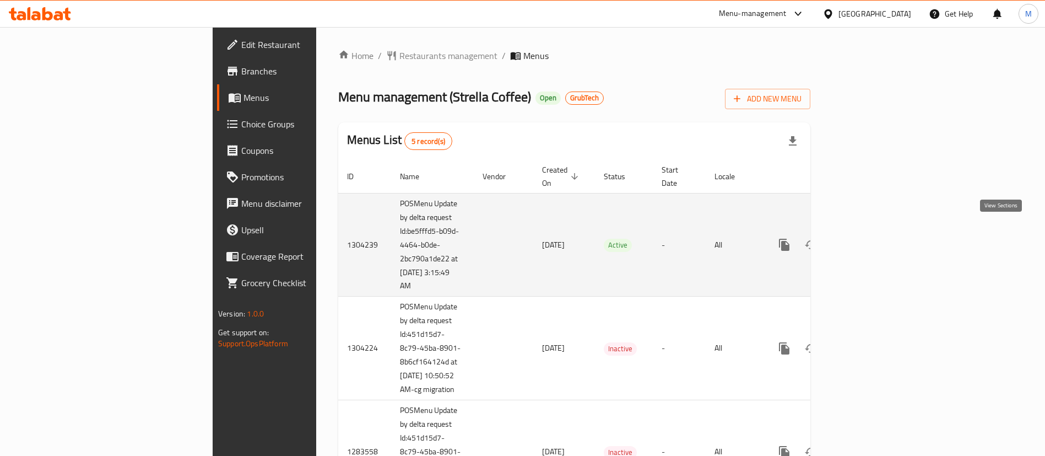
click at [870, 238] on icon "enhanced table" at bounding box center [863, 244] width 13 height 13
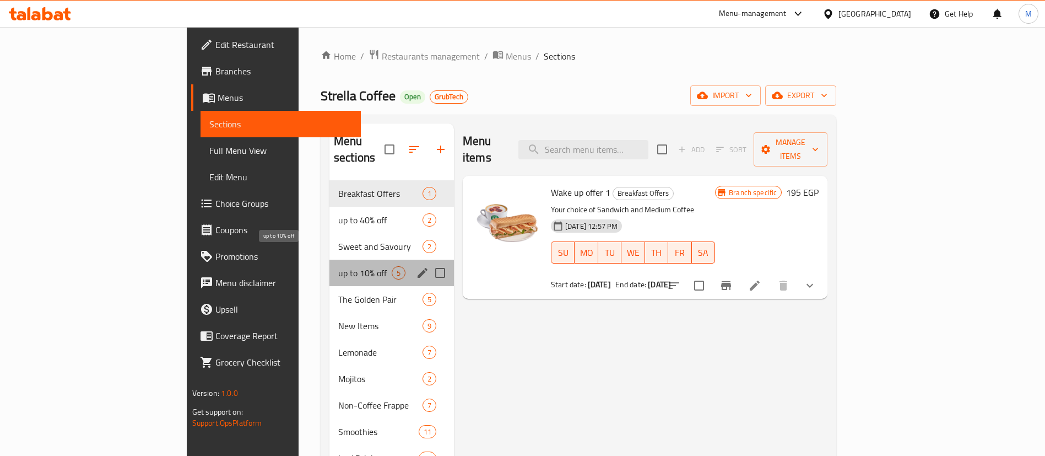
click at [338, 266] on span "up to 10% off" at bounding box center [364, 272] width 53 height 13
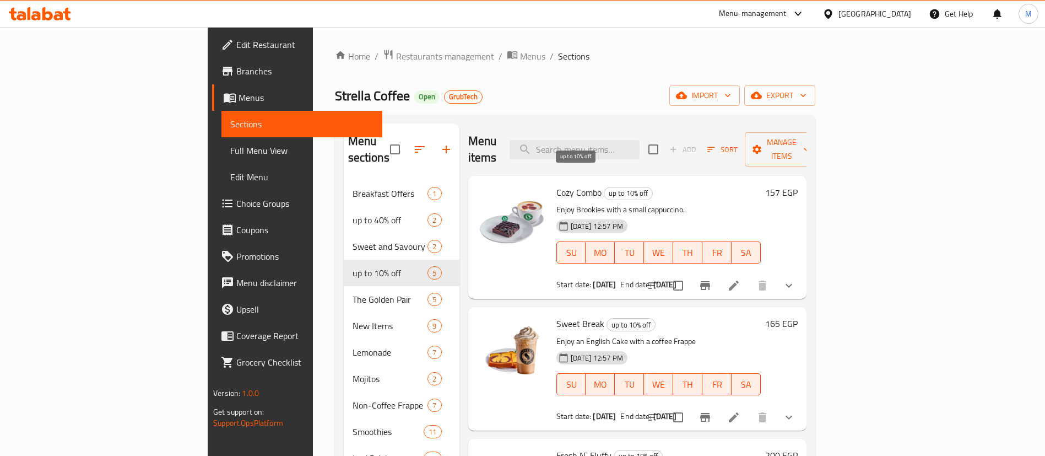
click at [604, 187] on span "up to 10% off" at bounding box center [628, 193] width 48 height 13
copy span "up to 10% off"
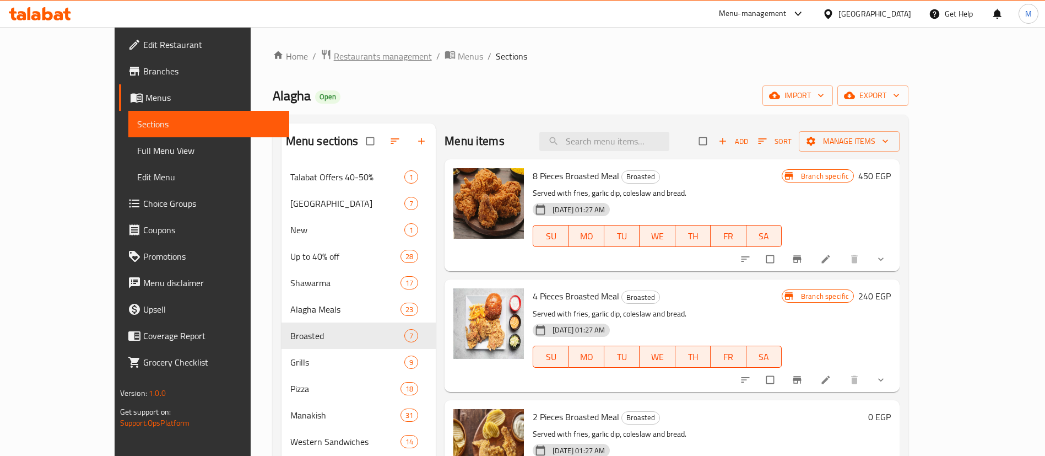
click at [334, 59] on span "Restaurants management" at bounding box center [383, 56] width 98 height 13
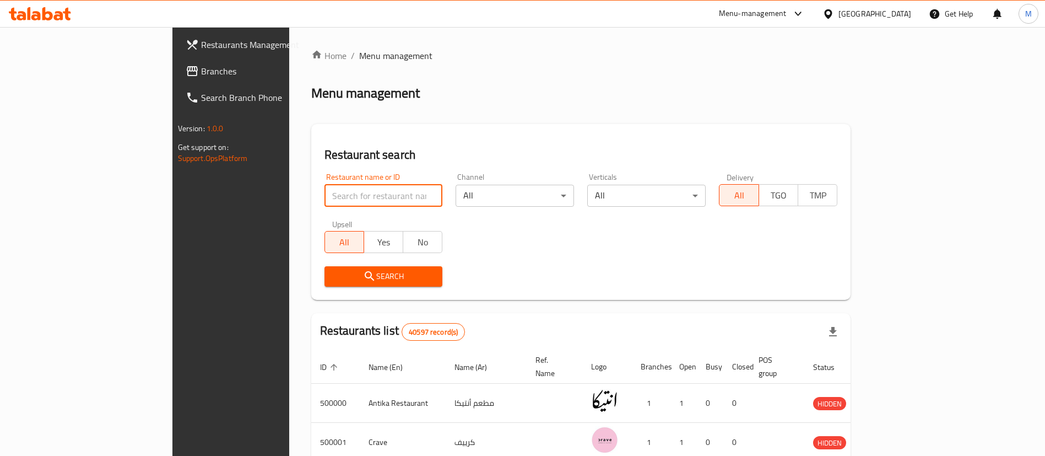
click at [328, 205] on input "search" at bounding box center [383, 196] width 118 height 22
paste input "625420"
type input "625420"
click button "Search" at bounding box center [383, 276] width 118 height 20
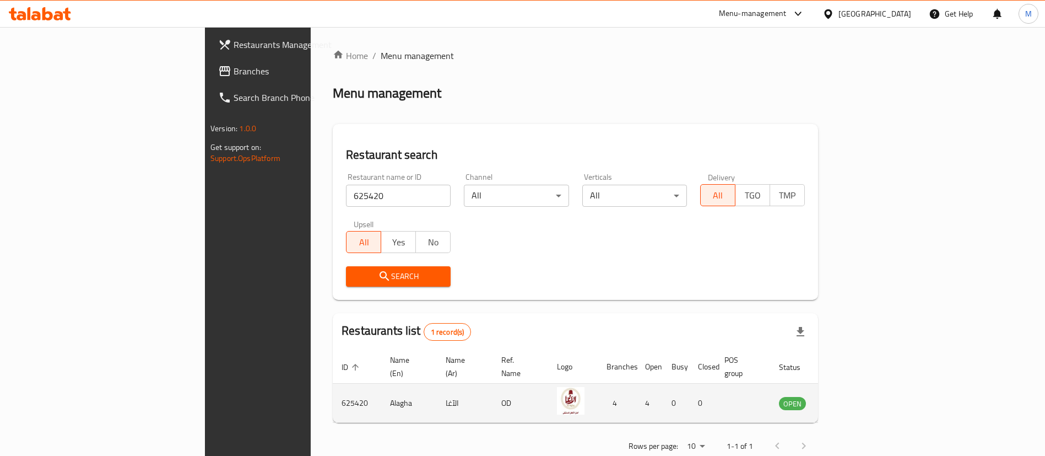
click at [866, 399] on td "enhanced table" at bounding box center [847, 402] width 38 height 39
click at [850, 396] on icon "enhanced table" at bounding box center [843, 402] width 13 height 13
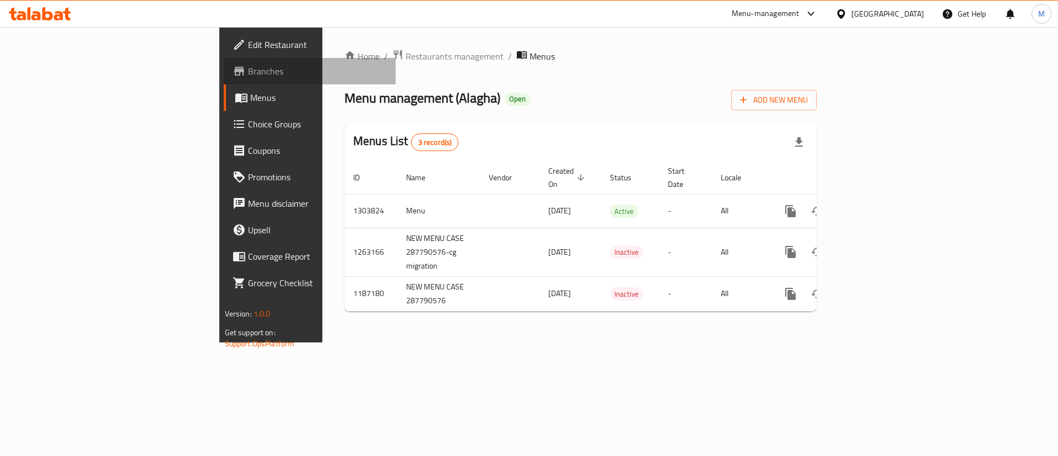
click at [248, 75] on span "Branches" at bounding box center [317, 70] width 139 height 13
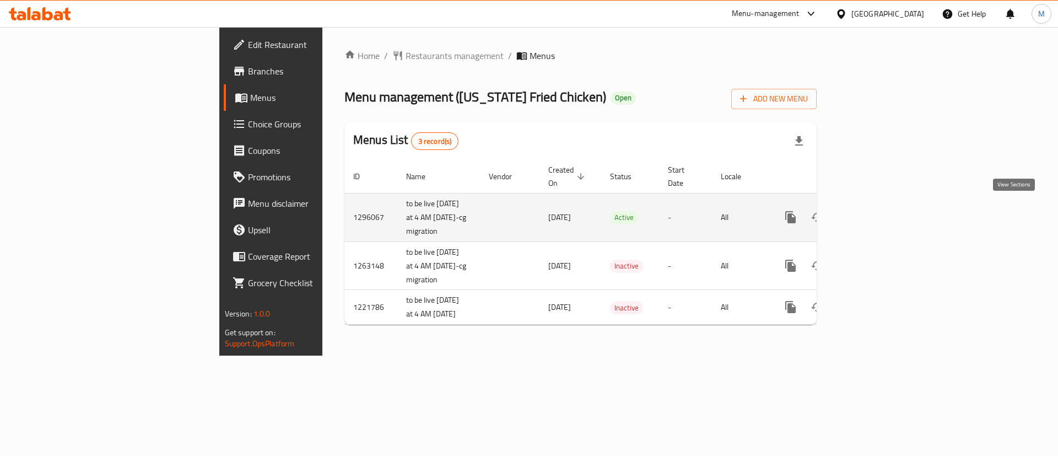
click at [883, 204] on link "enhanced table" at bounding box center [870, 217] width 26 height 26
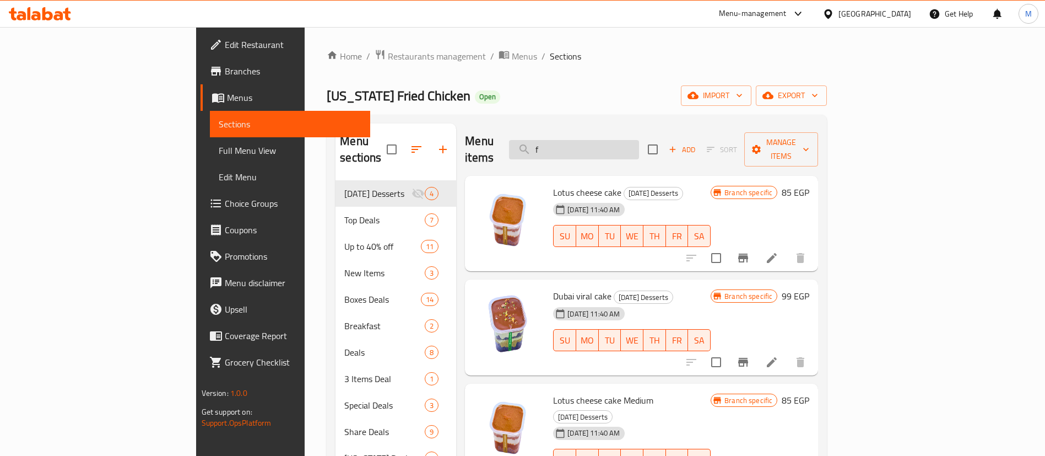
click at [639, 140] on input "f" at bounding box center [574, 149] width 130 height 19
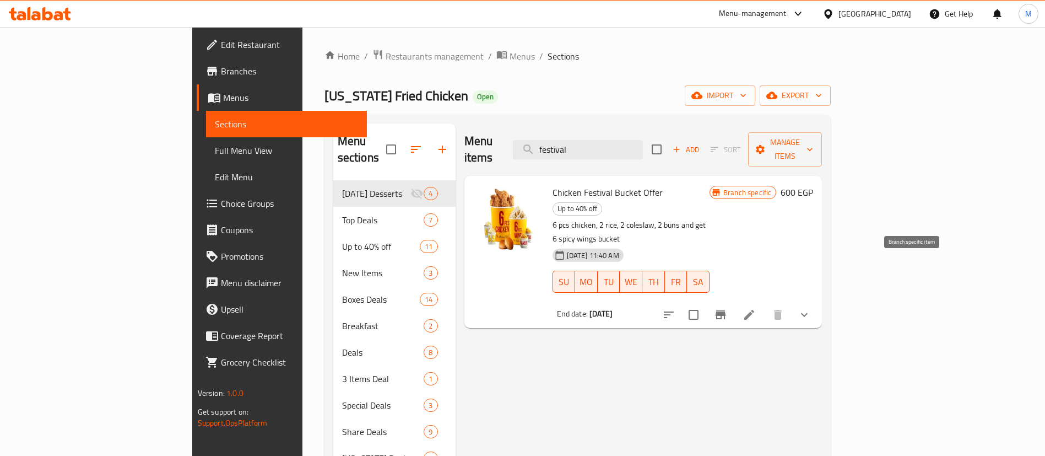
type input "festival"
click at [734, 301] on button "Branch-specific-item" at bounding box center [720, 314] width 26 height 26
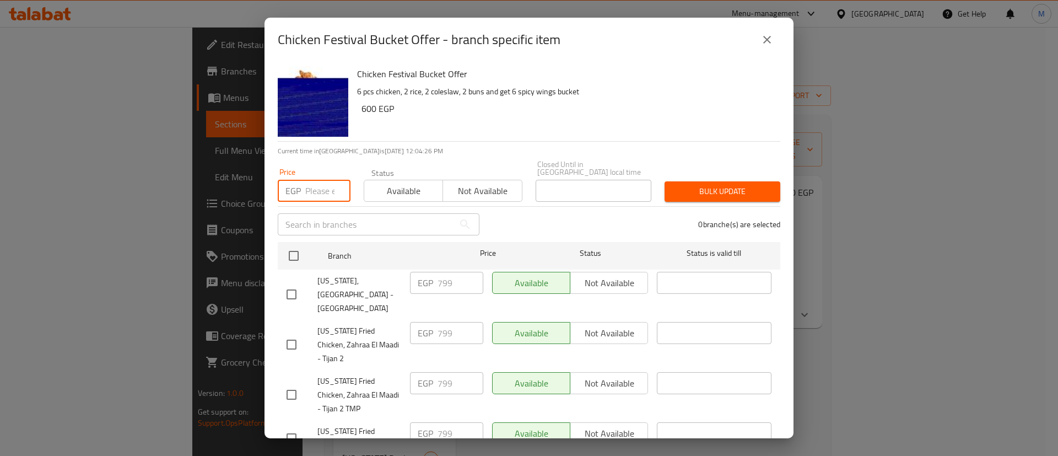
click at [317, 180] on input "number" at bounding box center [327, 191] width 45 height 22
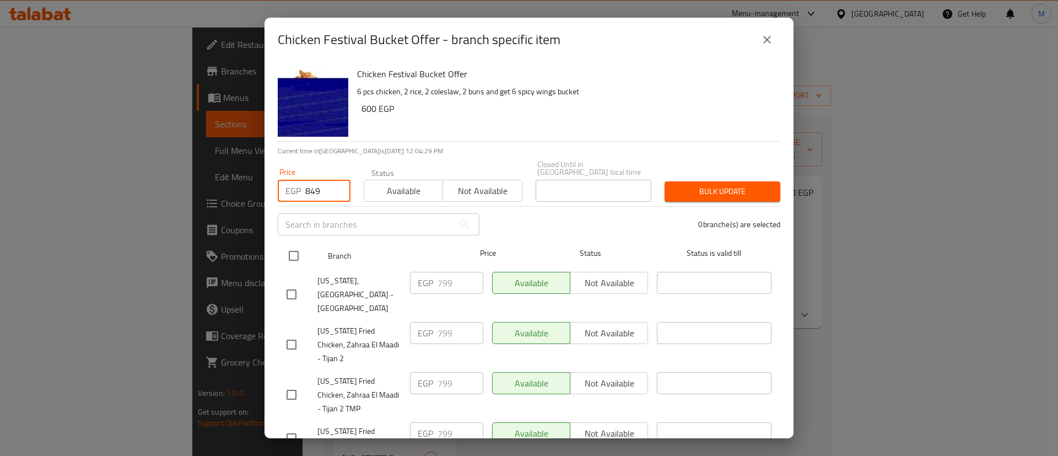
type input "849"
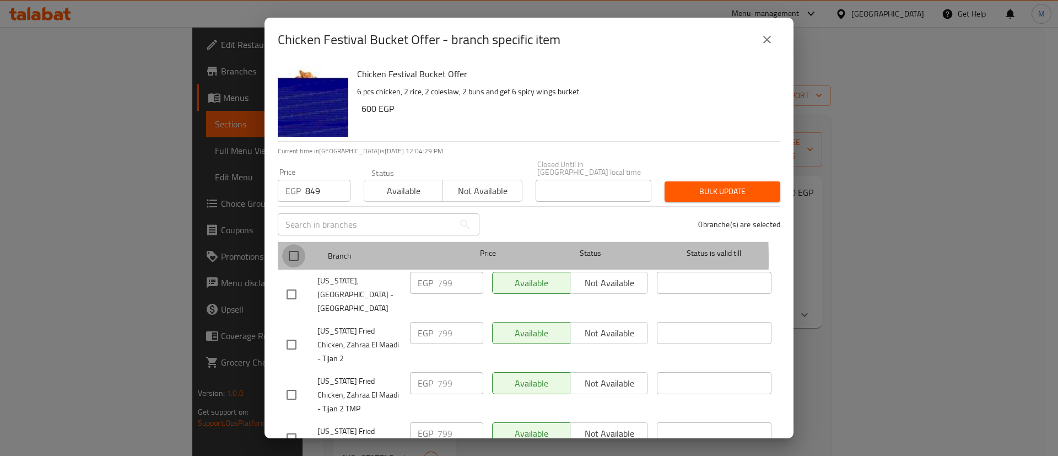
click at [292, 251] on input "checkbox" at bounding box center [293, 255] width 23 height 23
checkbox input "true"
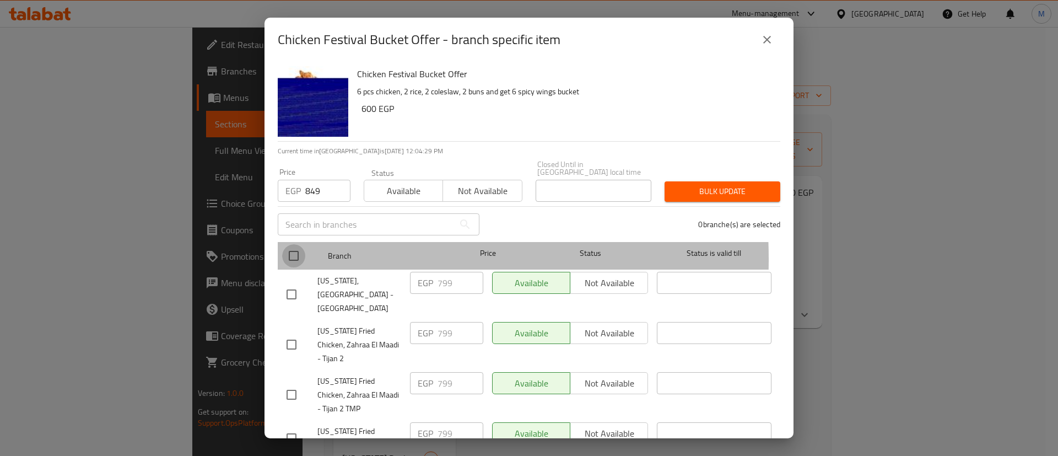
checkbox input "true"
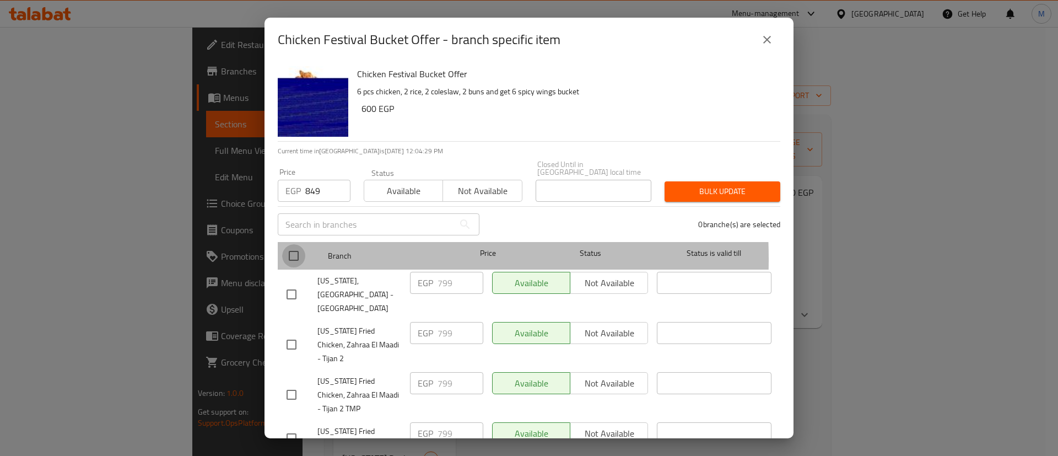
checkbox input "true"
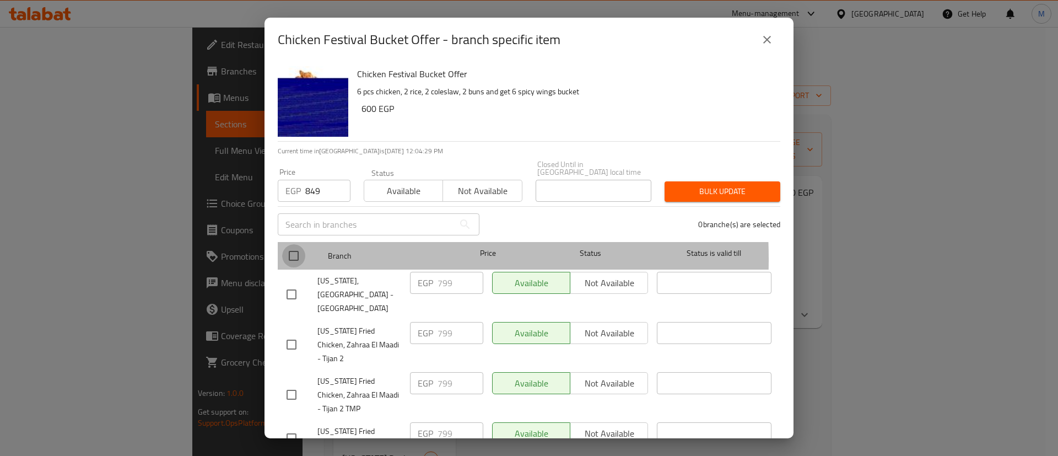
checkbox input "true"
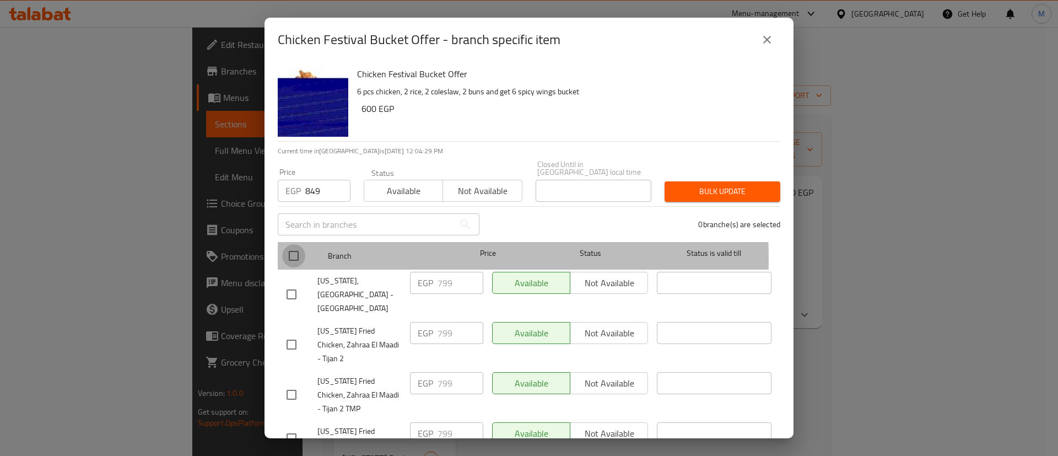
checkbox input "true"
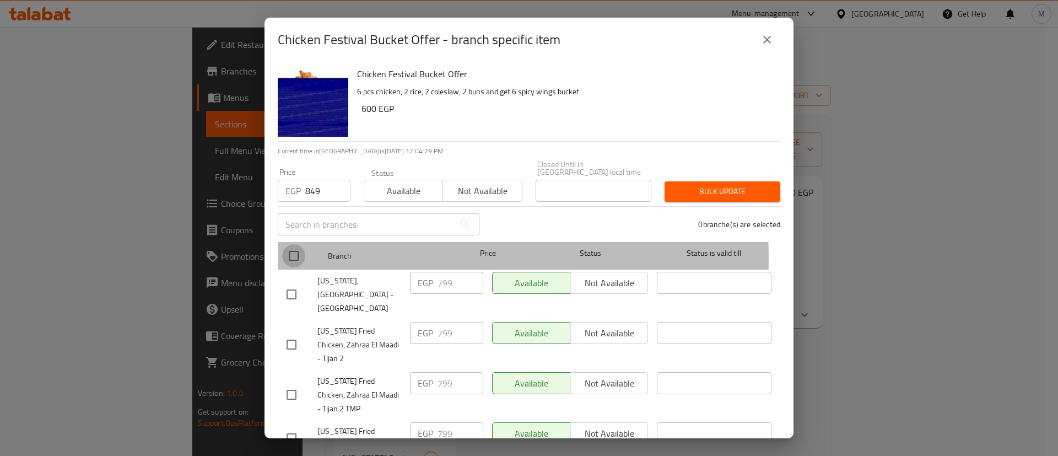
checkbox input "true"
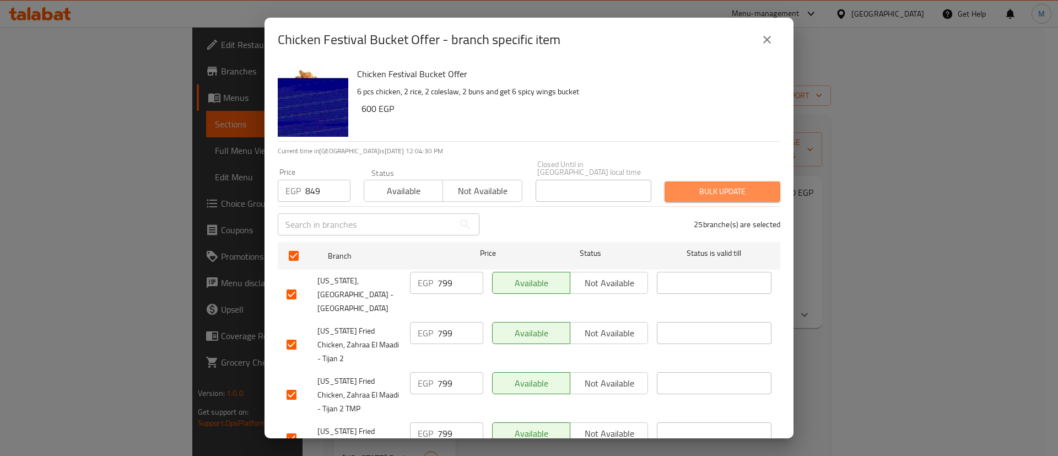
click at [715, 189] on span "Bulk update" at bounding box center [722, 192] width 98 height 14
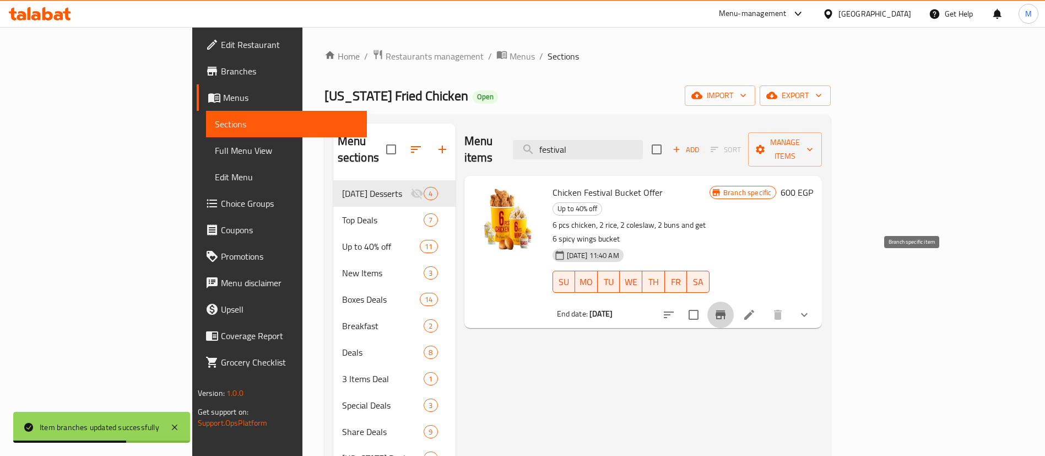
click at [725, 310] on icon "Branch-specific-item" at bounding box center [721, 314] width 10 height 9
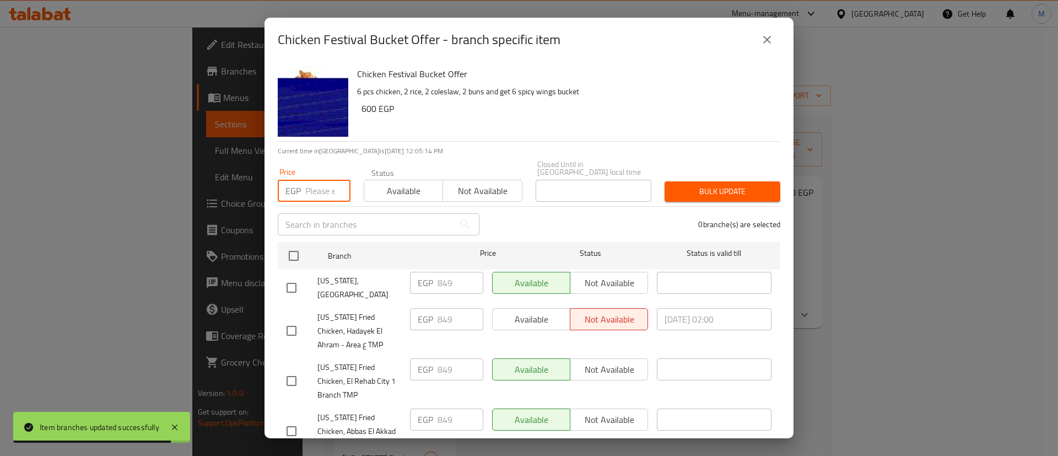
click at [312, 180] on input "number" at bounding box center [327, 191] width 45 height 22
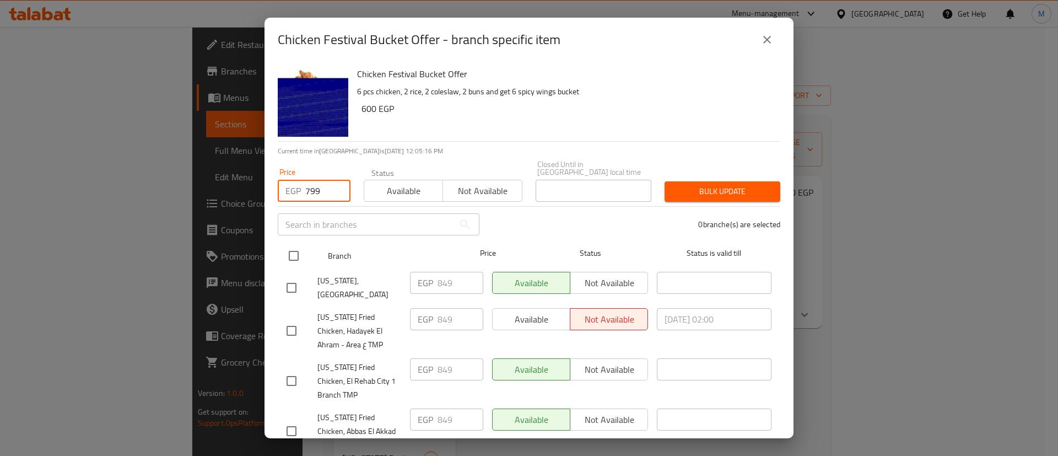
type input "799"
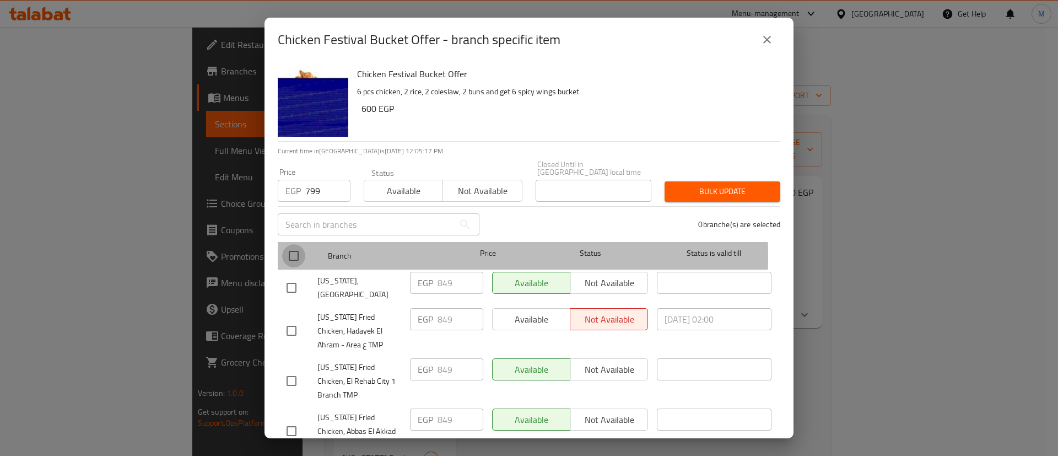
click at [284, 249] on input "checkbox" at bounding box center [293, 255] width 23 height 23
checkbox input "true"
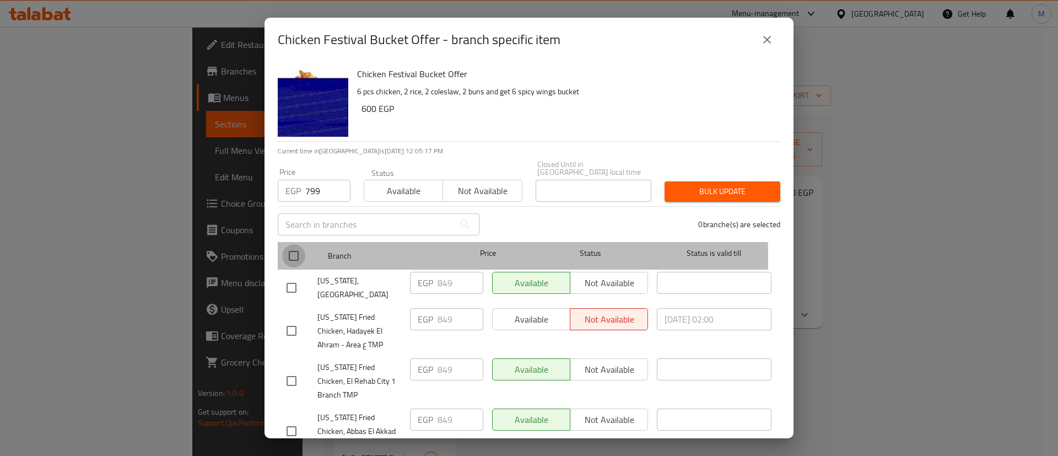
checkbox input "true"
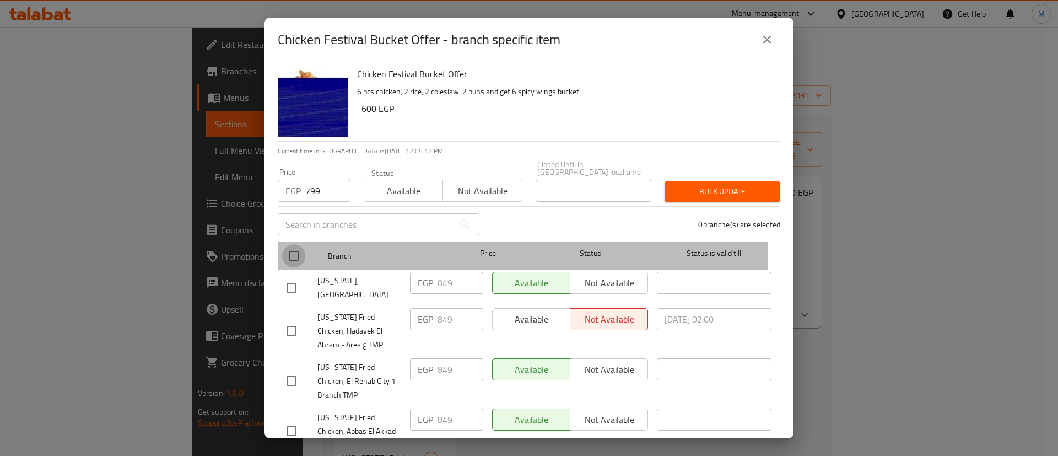
checkbox input "true"
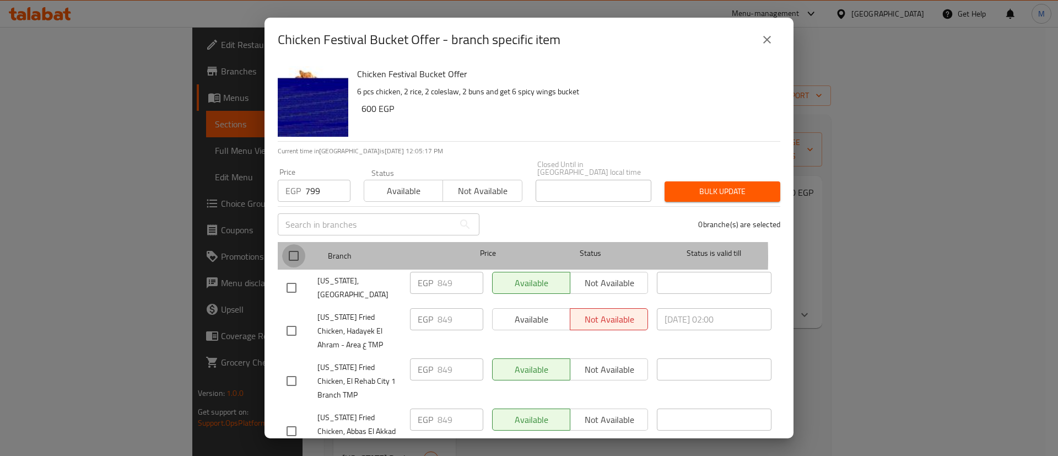
checkbox input "true"
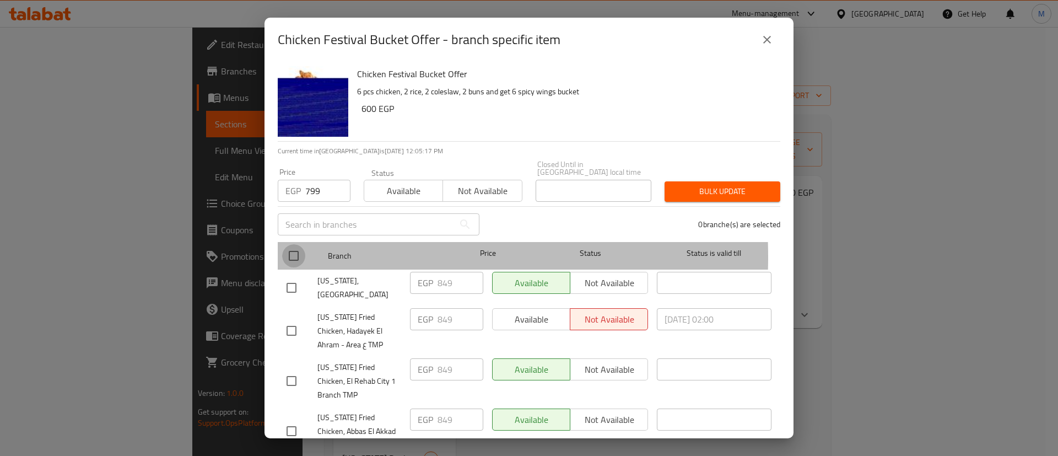
checkbox input "true"
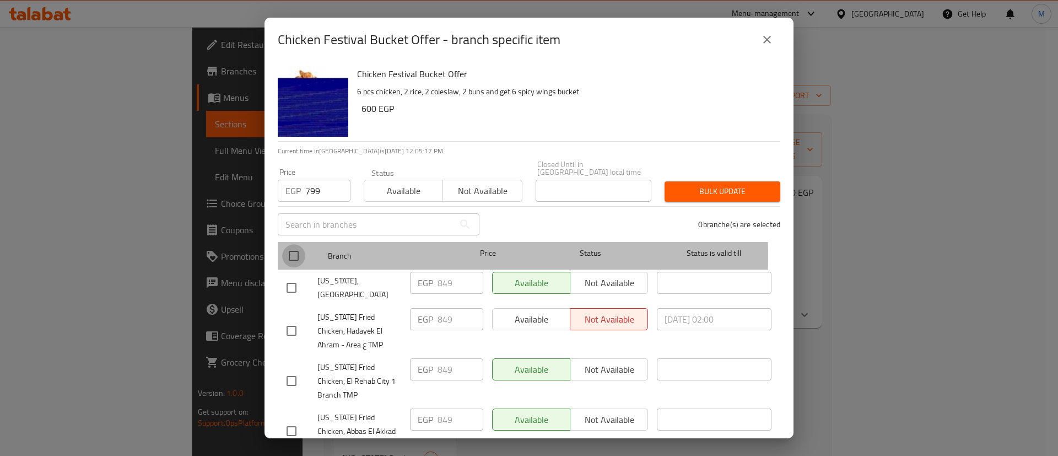
checkbox input "true"
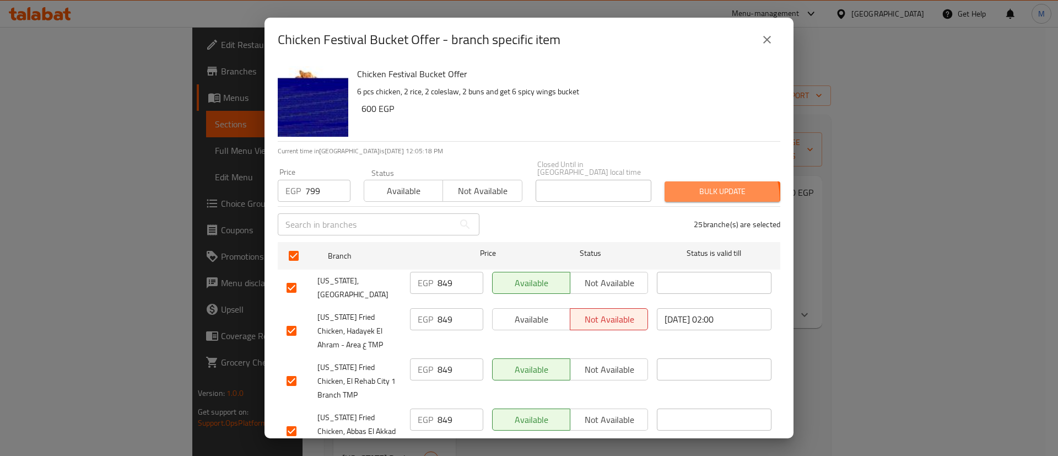
click at [705, 190] on span "Bulk update" at bounding box center [722, 192] width 98 height 14
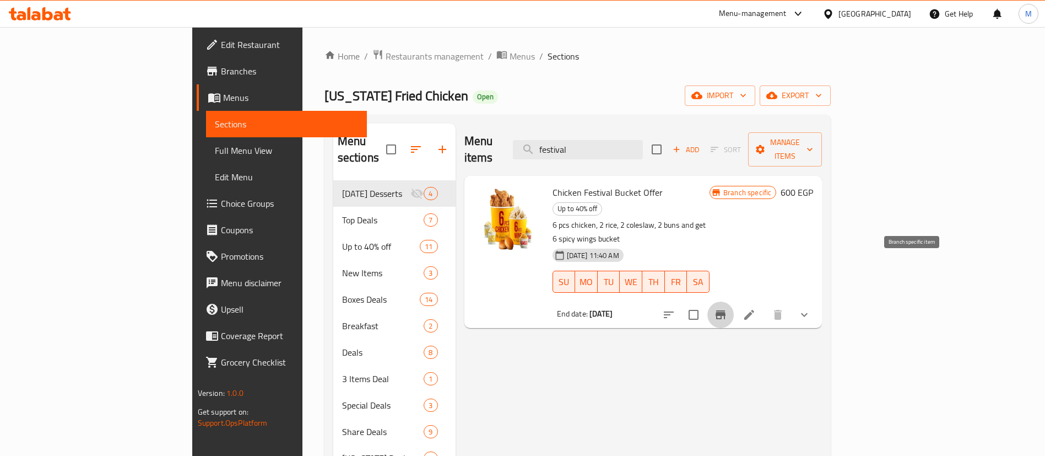
click at [725, 310] on icon "Branch-specific-item" at bounding box center [721, 314] width 10 height 9
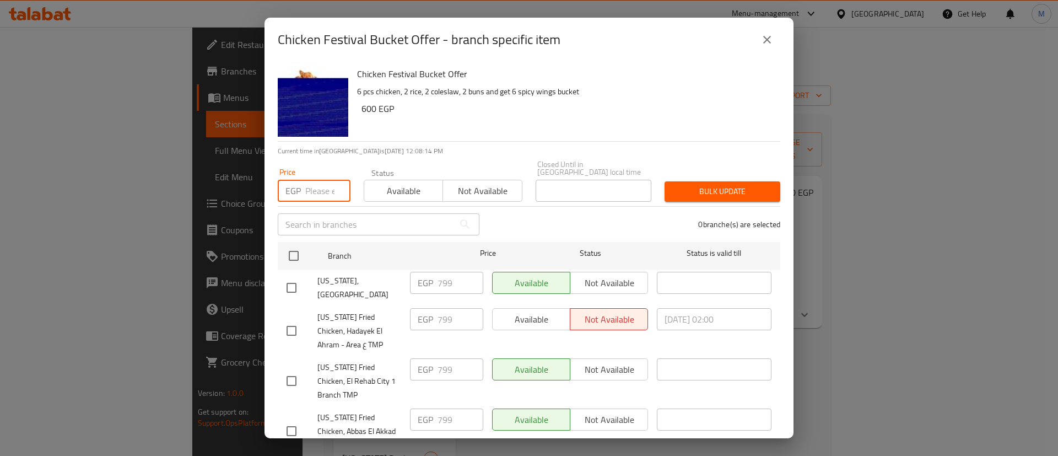
click at [320, 180] on input "number" at bounding box center [327, 191] width 45 height 22
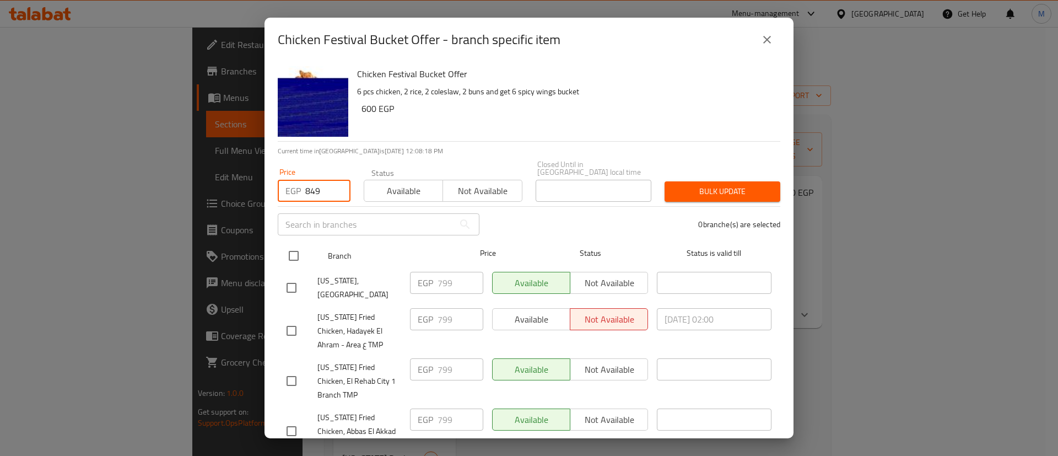
type input "849"
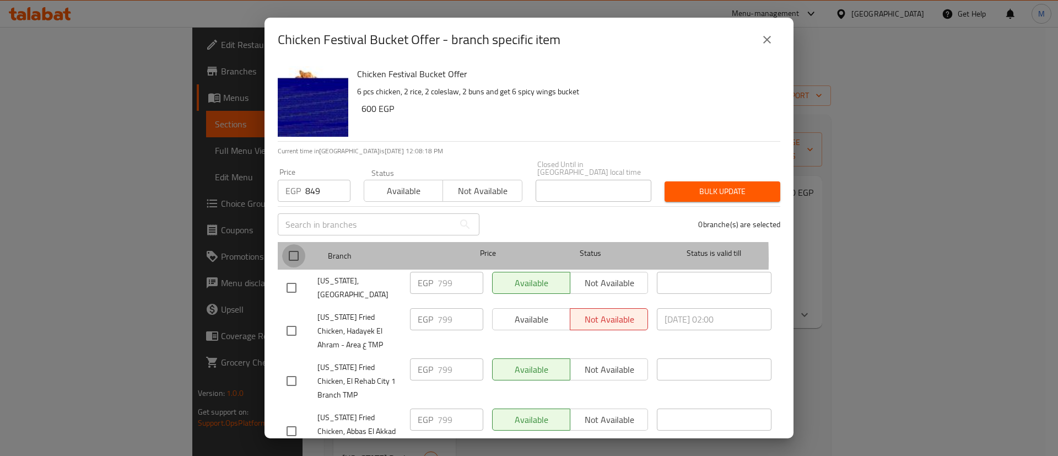
click at [295, 251] on input "checkbox" at bounding box center [293, 255] width 23 height 23
checkbox input "true"
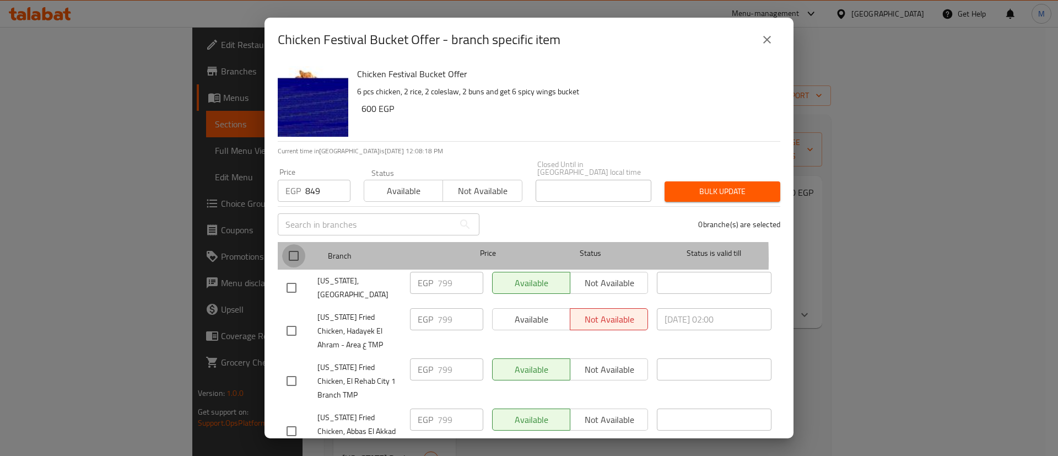
checkbox input "true"
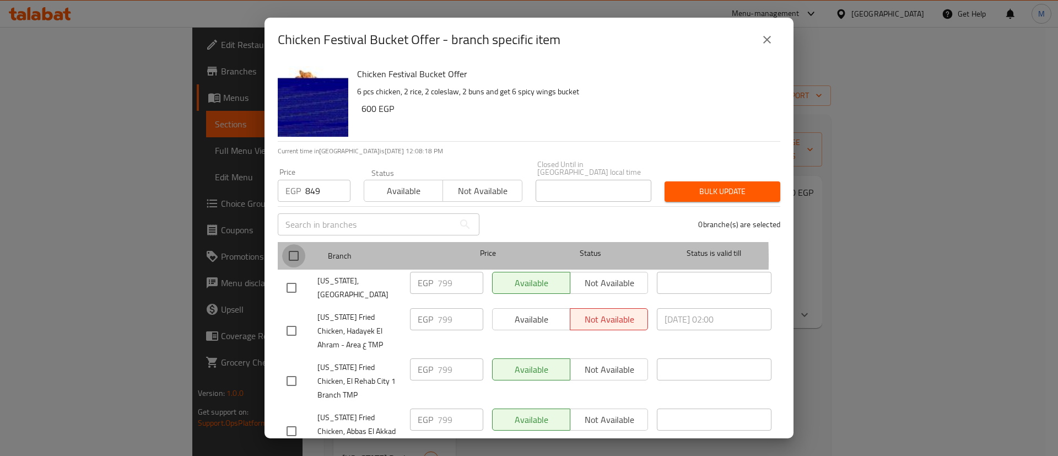
checkbox input "true"
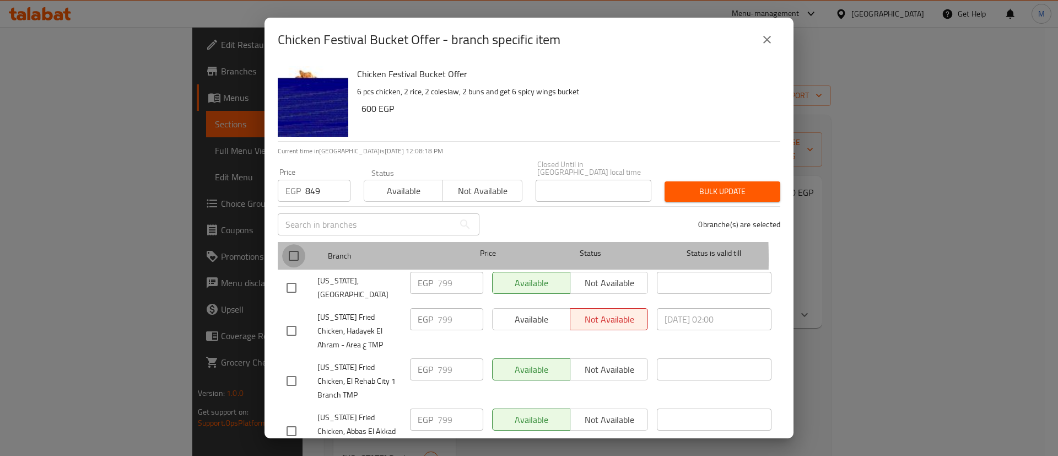
checkbox input "true"
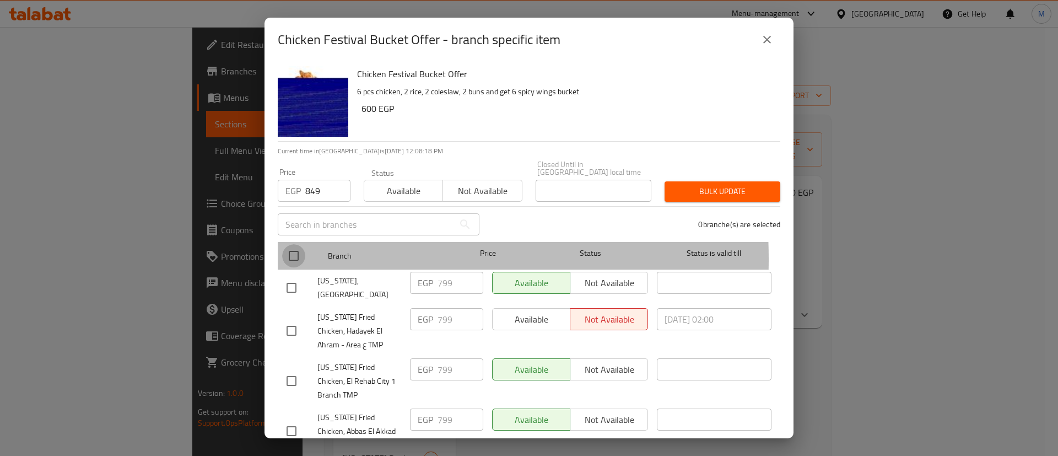
checkbox input "true"
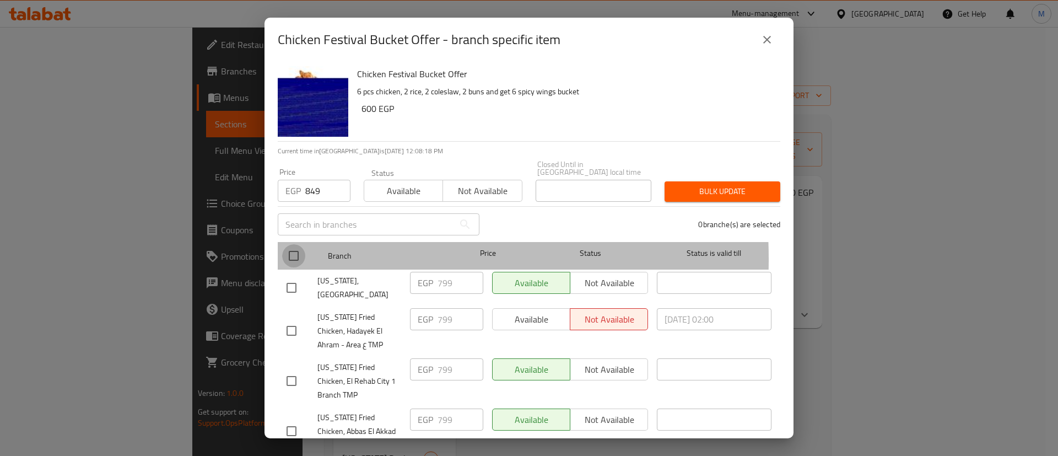
checkbox input "true"
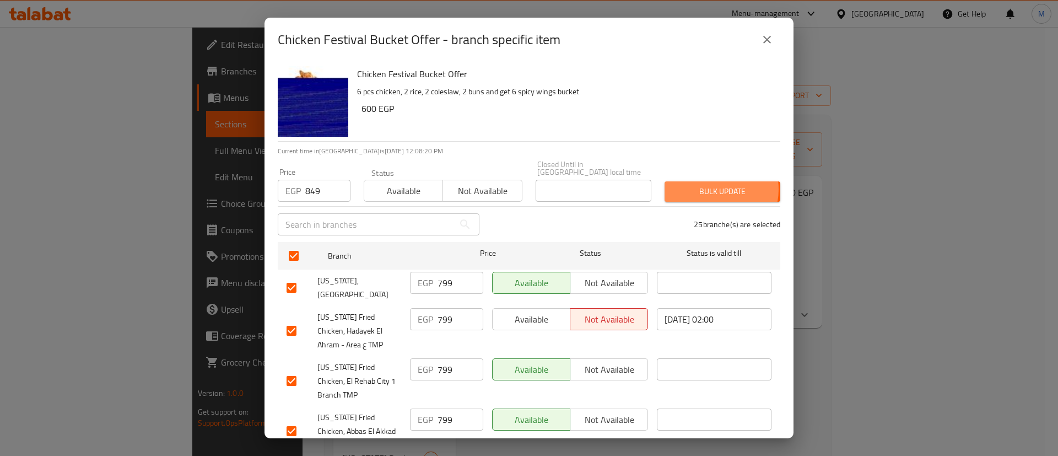
click at [704, 185] on span "Bulk update" at bounding box center [722, 192] width 98 height 14
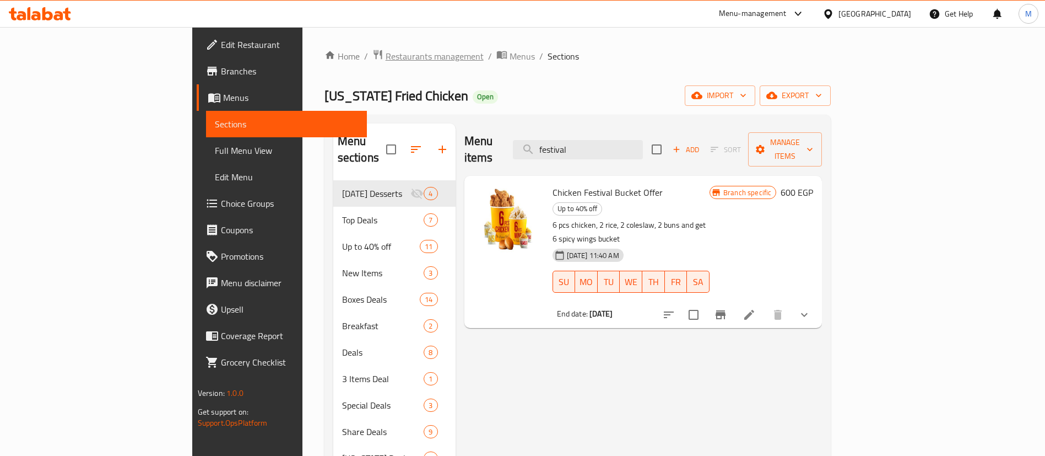
click at [386, 52] on span "Restaurants management" at bounding box center [435, 56] width 98 height 13
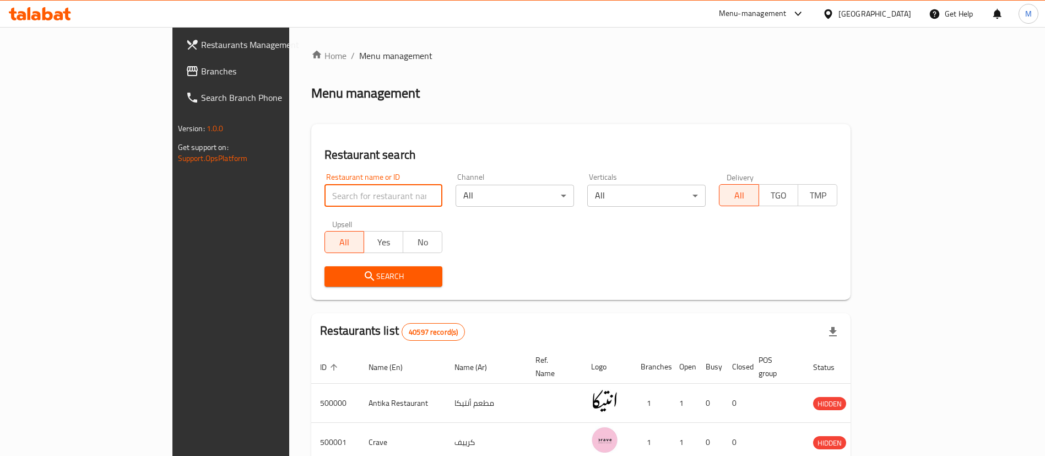
click at [324, 198] on input "search" at bounding box center [383, 196] width 118 height 22
type input "lychee"
click button "Search" at bounding box center [383, 276] width 118 height 20
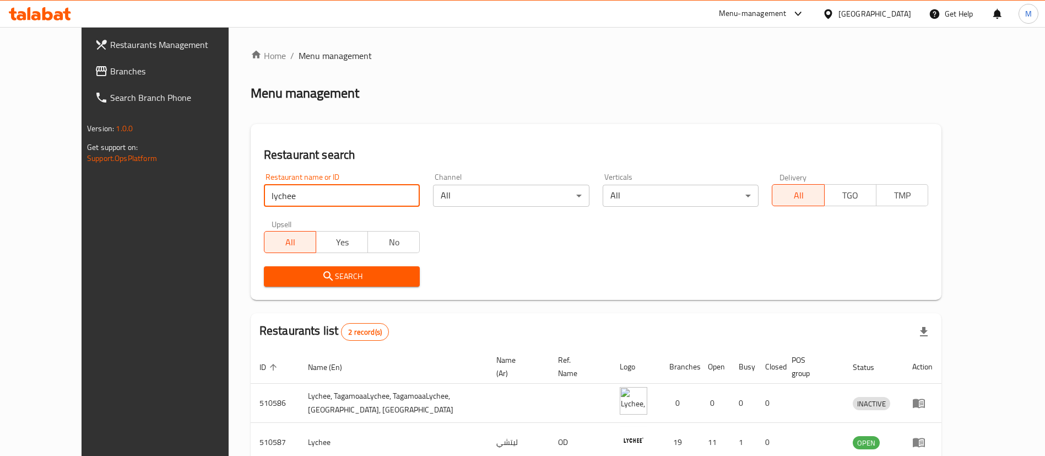
scroll to position [53, 0]
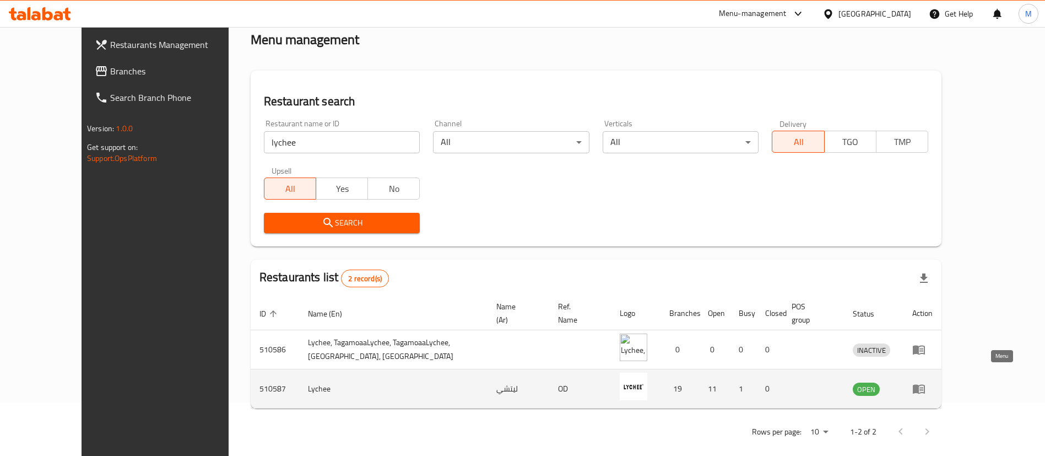
click at [925, 382] on icon "enhanced table" at bounding box center [918, 388] width 13 height 13
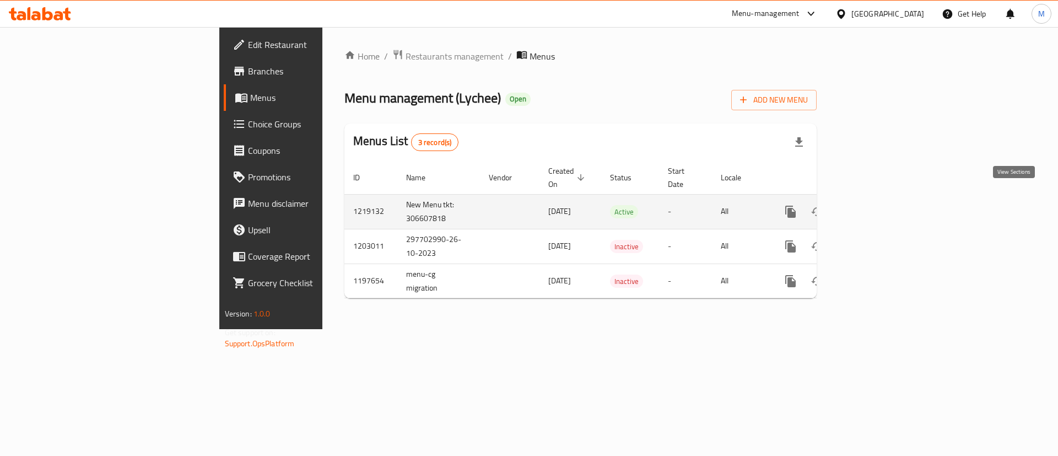
click at [883, 205] on link "enhanced table" at bounding box center [870, 211] width 26 height 26
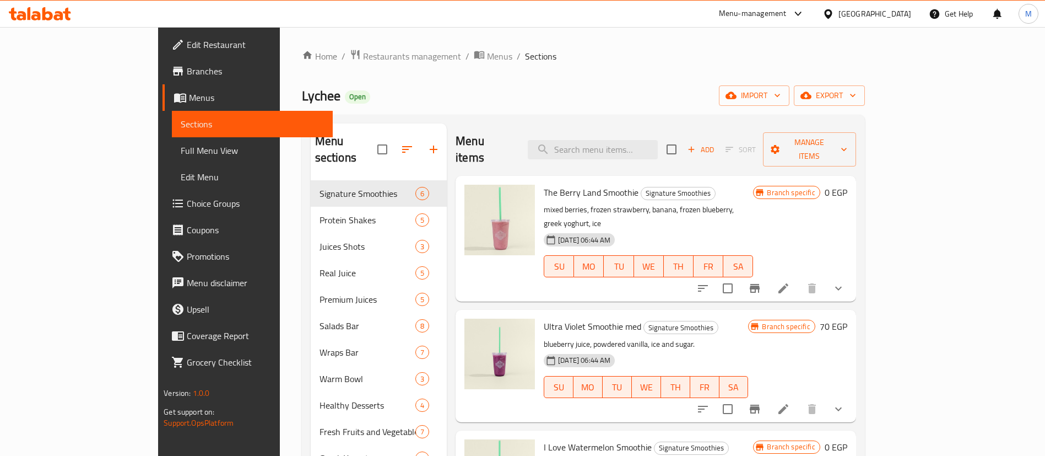
click at [187, 69] on span "Branches" at bounding box center [255, 70] width 137 height 13
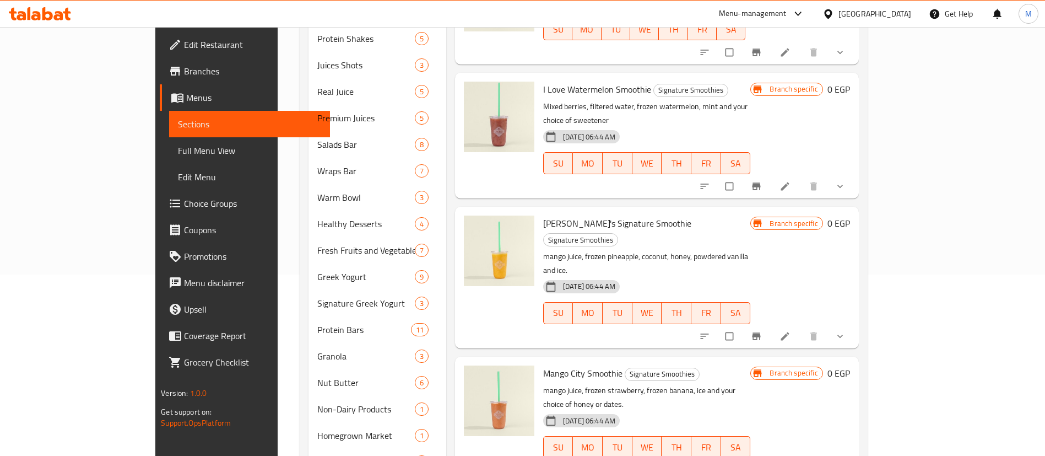
scroll to position [272, 0]
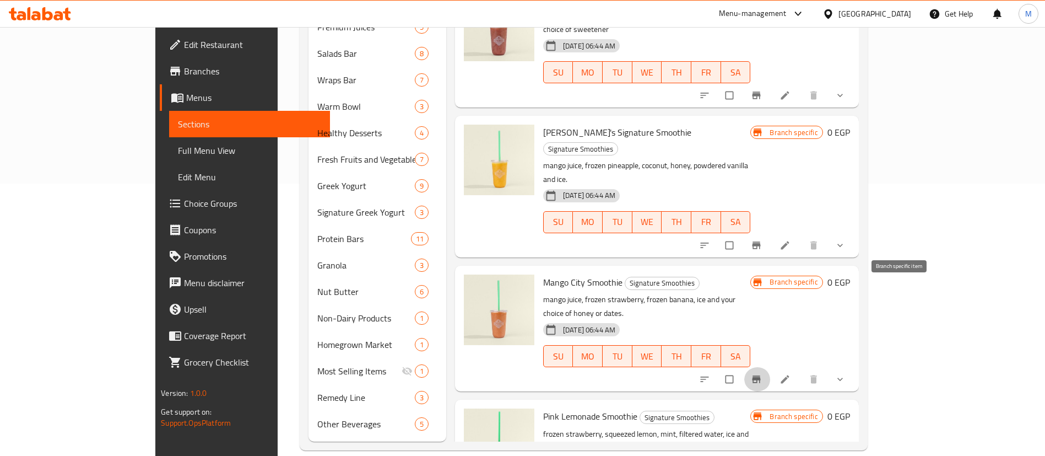
click at [762, 373] on icon "Branch-specific-item" at bounding box center [756, 378] width 11 height 11
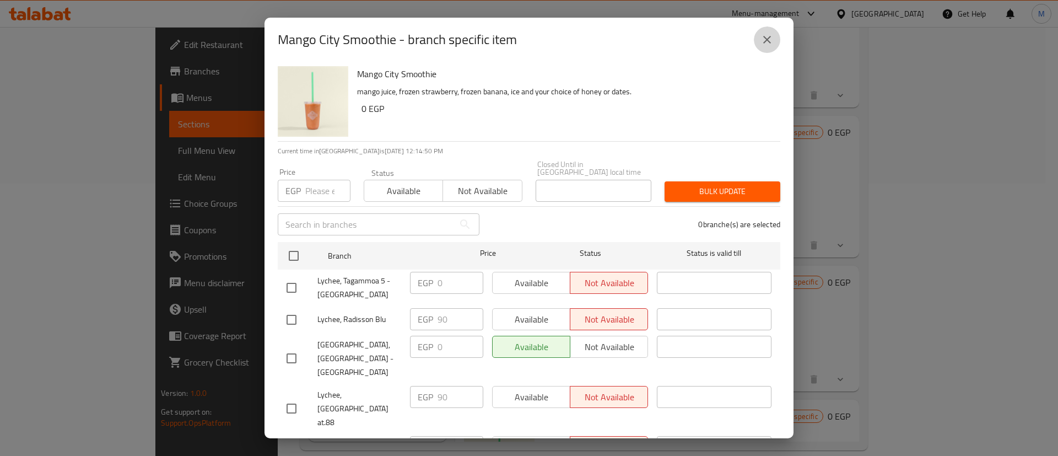
click at [778, 46] on button "close" at bounding box center [767, 39] width 26 height 26
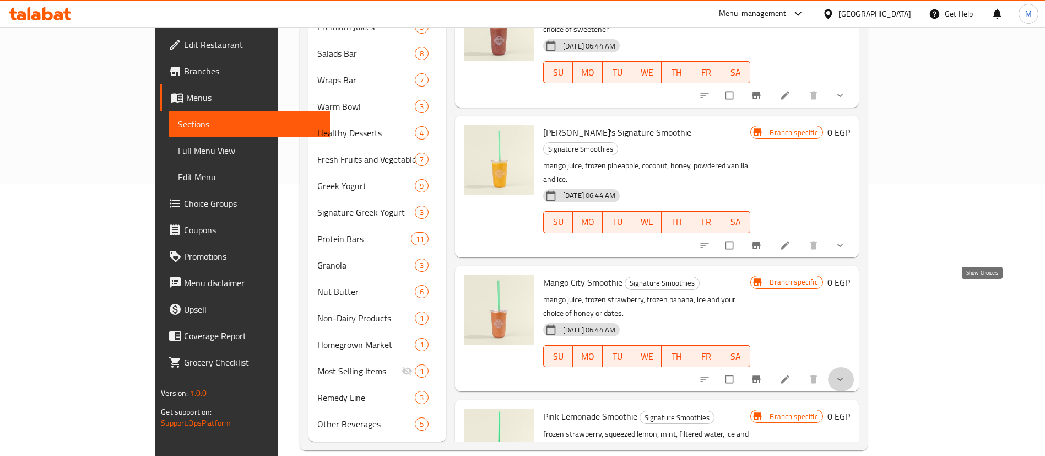
click at [845, 373] on icon "show more" at bounding box center [839, 378] width 11 height 11
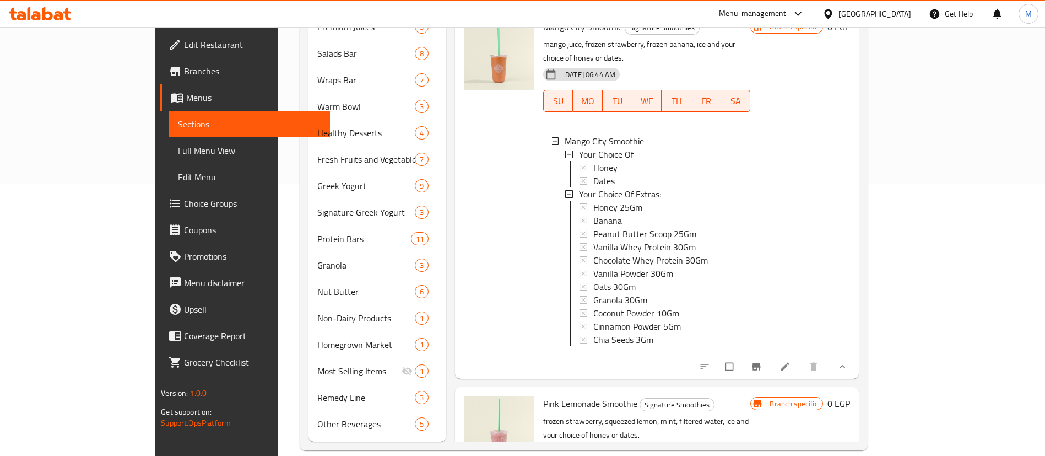
scroll to position [0, 0]
click at [539, 177] on div "Mango City Smoothie Signature Smoothies mango juice, frozen strawberry, frozen …" at bounding box center [647, 194] width 216 height 359
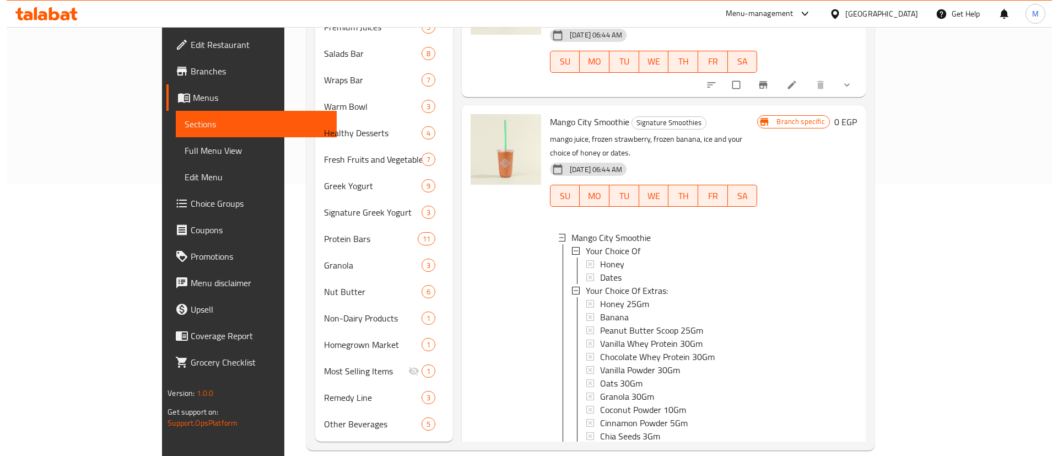
scroll to position [316, 0]
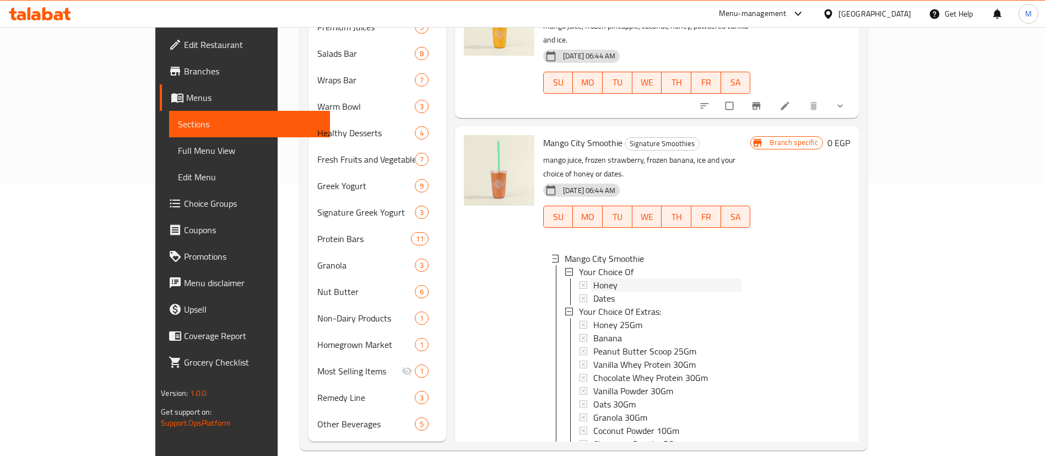
click at [593, 278] on div "Honey" at bounding box center [667, 284] width 148 height 13
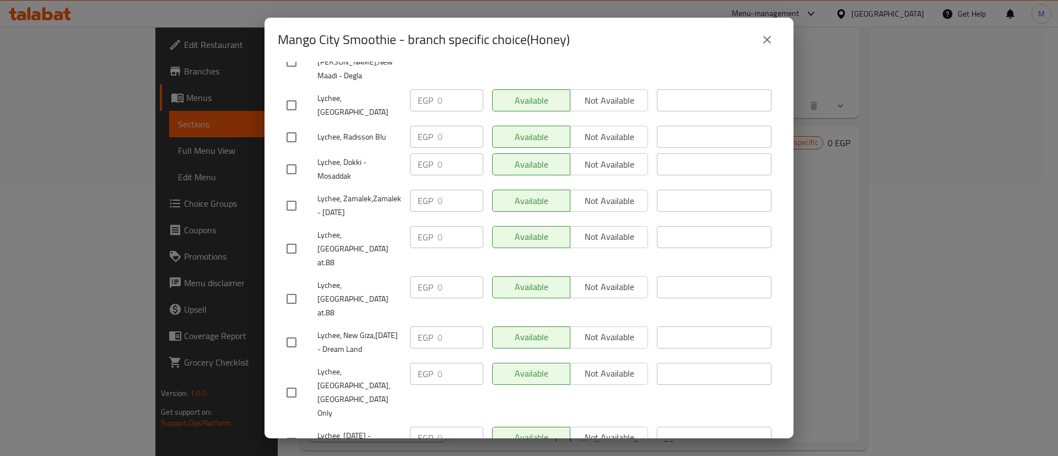
scroll to position [506, 0]
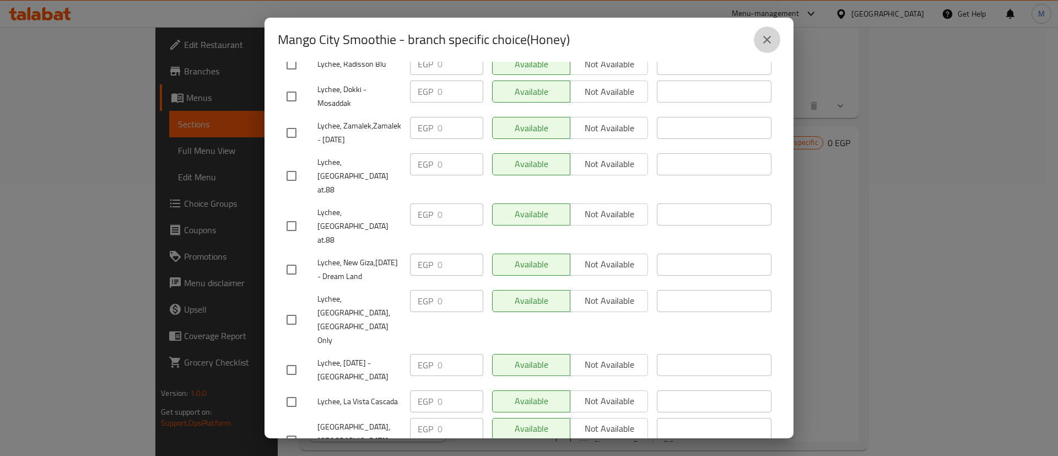
click at [760, 48] on button "close" at bounding box center [767, 39] width 26 height 26
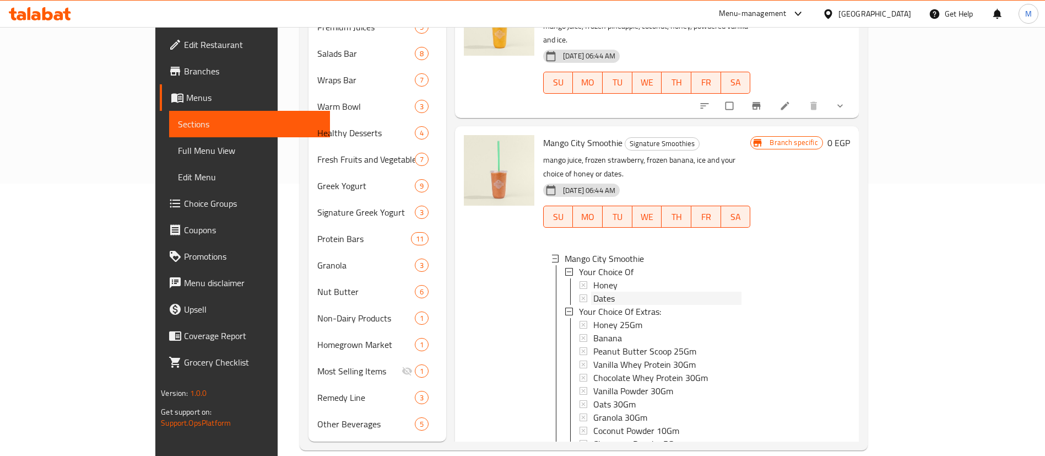
click at [593, 291] on span "Dates" at bounding box center [603, 297] width 21 height 13
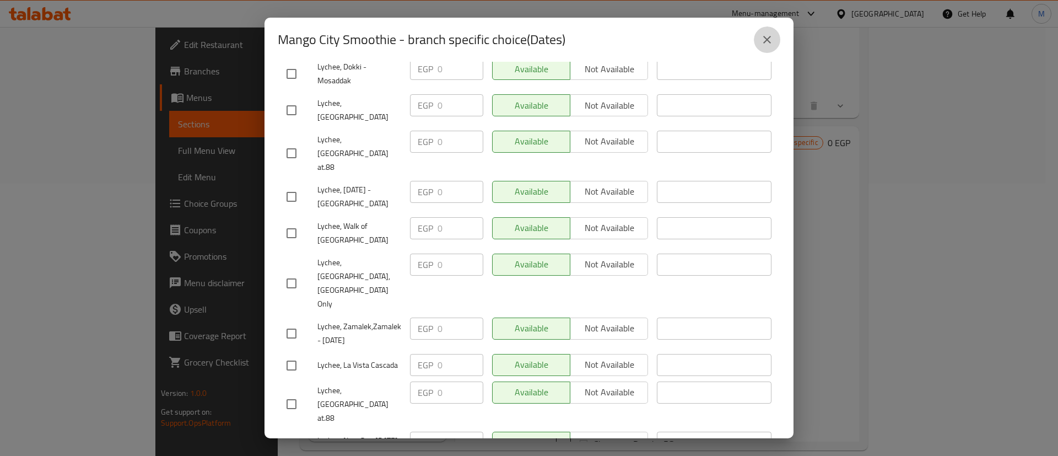
click at [775, 32] on button "close" at bounding box center [767, 39] width 26 height 26
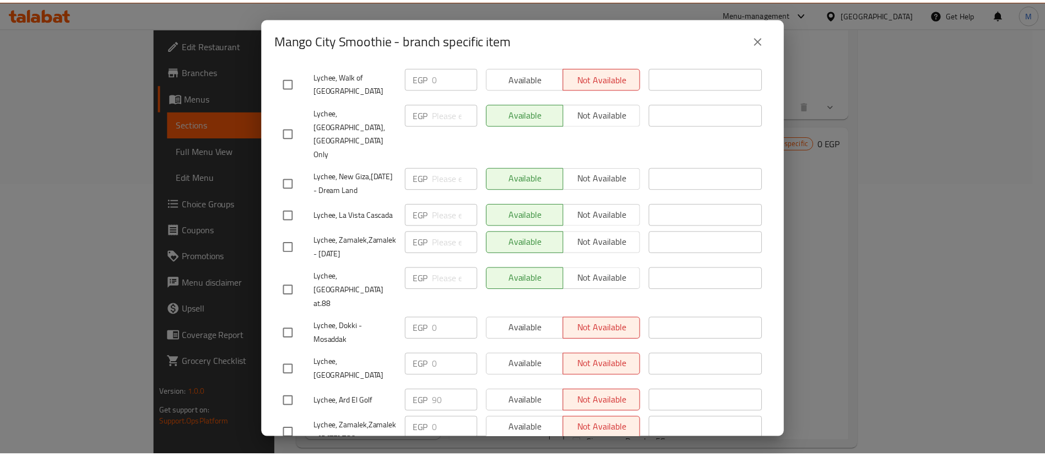
scroll to position [0, 0]
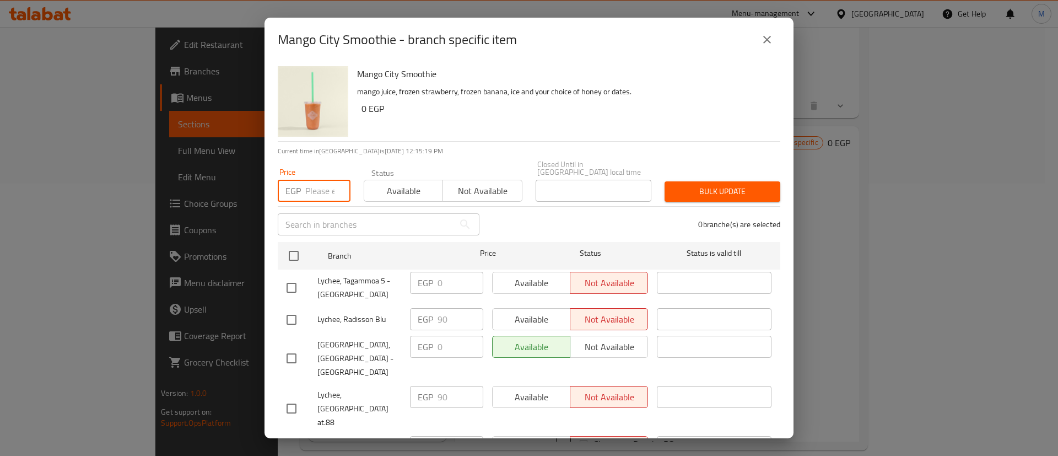
click at [322, 193] on input "number" at bounding box center [327, 191] width 45 height 22
type input "8"
type input "0"
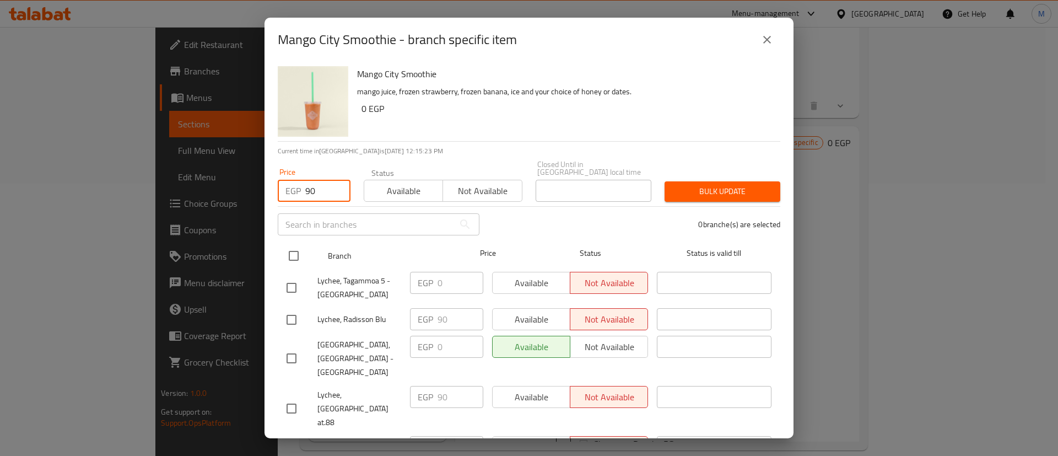
type input "90"
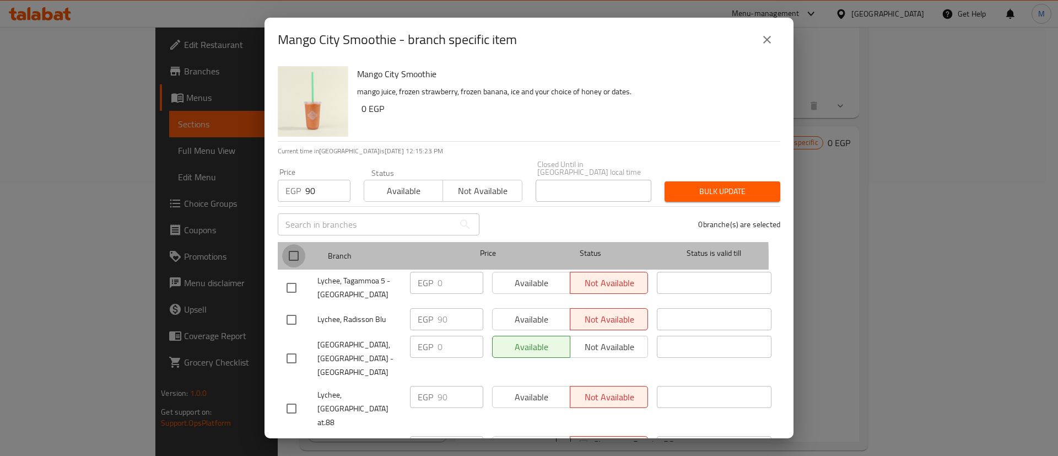
click at [295, 252] on input "checkbox" at bounding box center [293, 255] width 23 height 23
checkbox input "true"
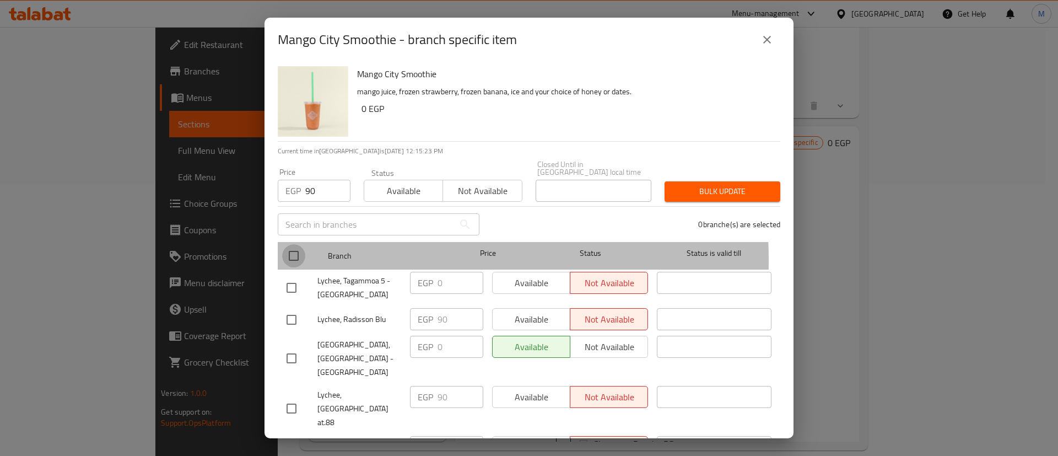
checkbox input "true"
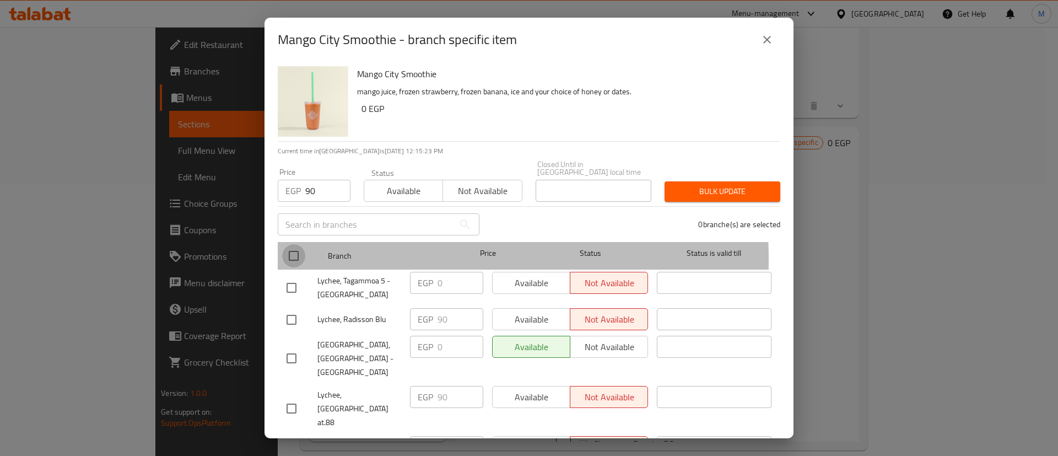
checkbox input "true"
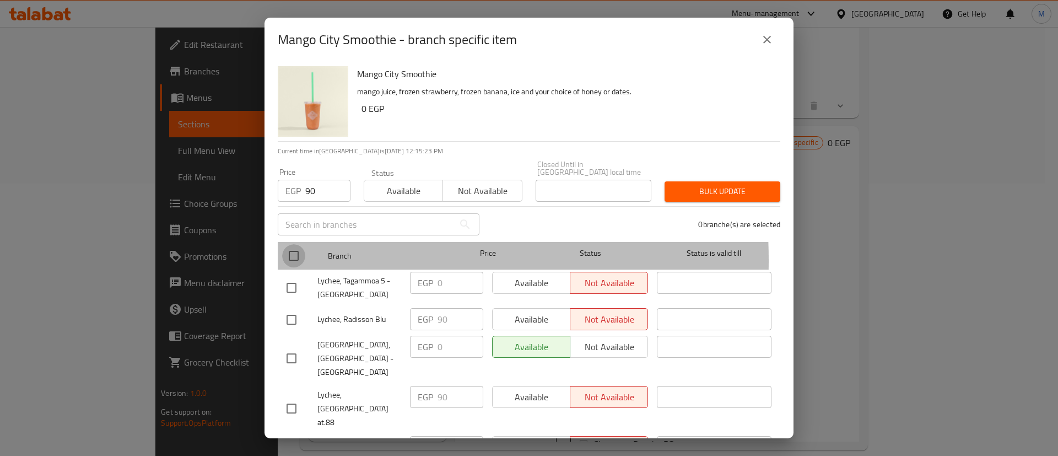
checkbox input "true"
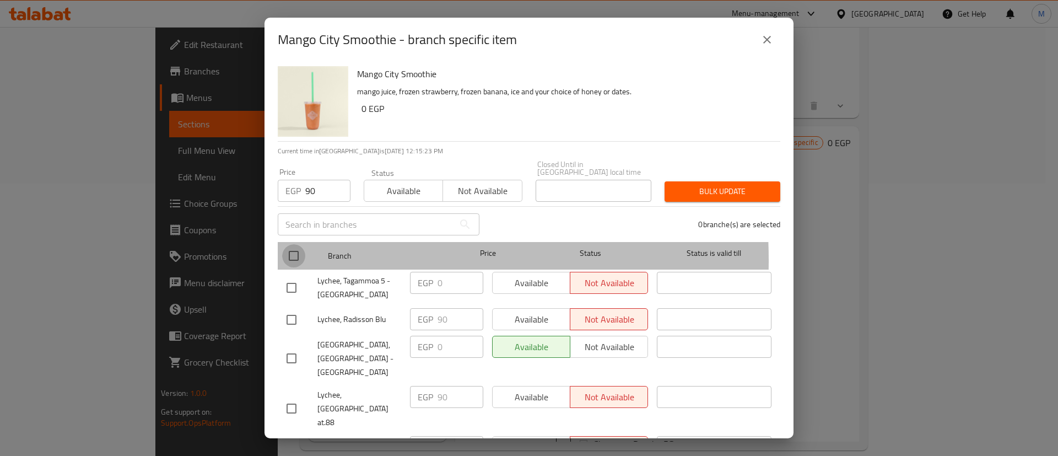
checkbox input "true"
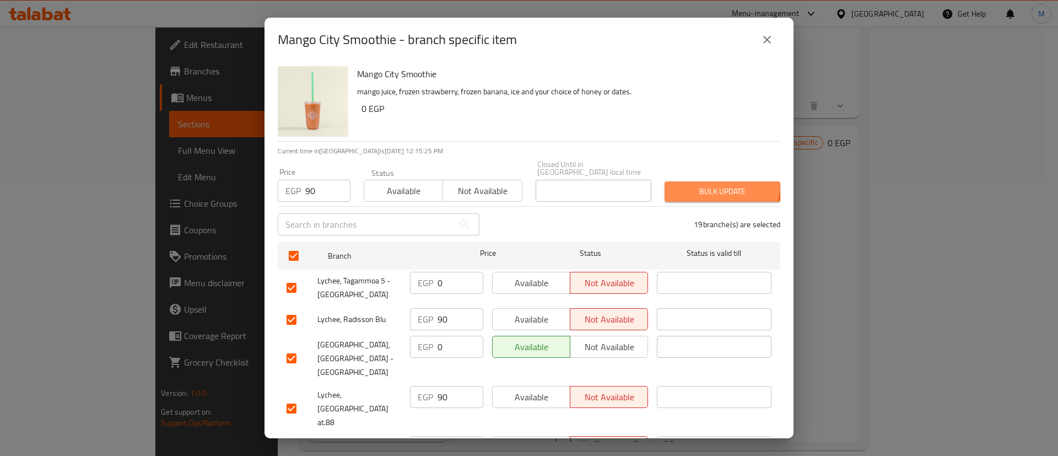
click at [704, 185] on span "Bulk update" at bounding box center [722, 192] width 98 height 14
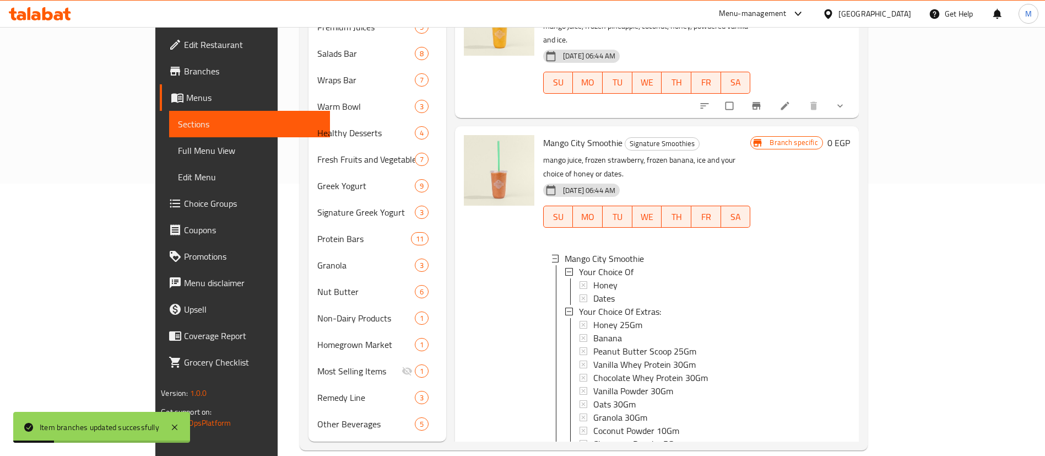
scroll to position [431, 0]
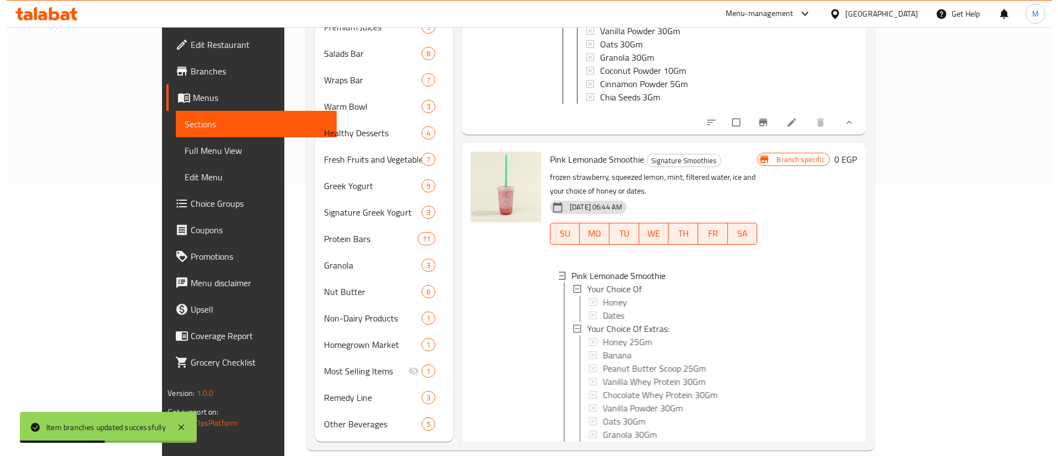
scroll to position [680, 0]
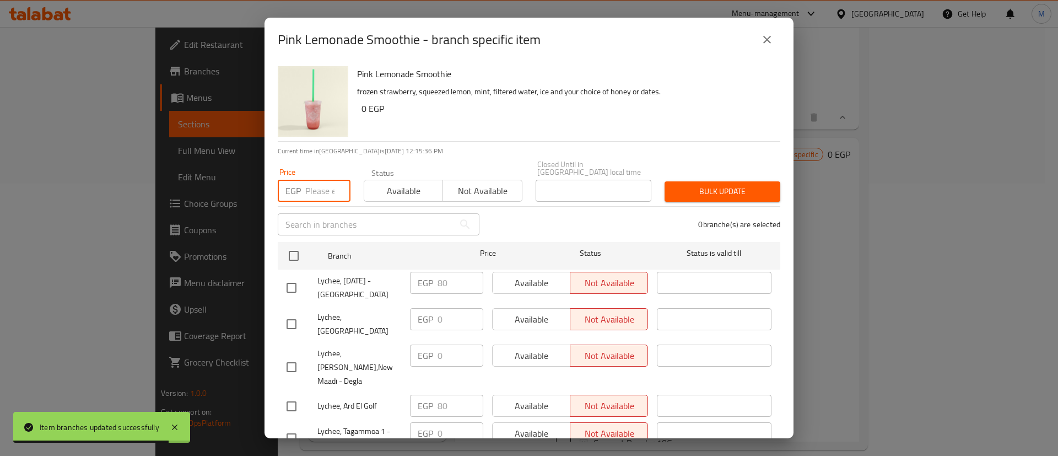
click at [322, 186] on input "number" at bounding box center [327, 191] width 45 height 22
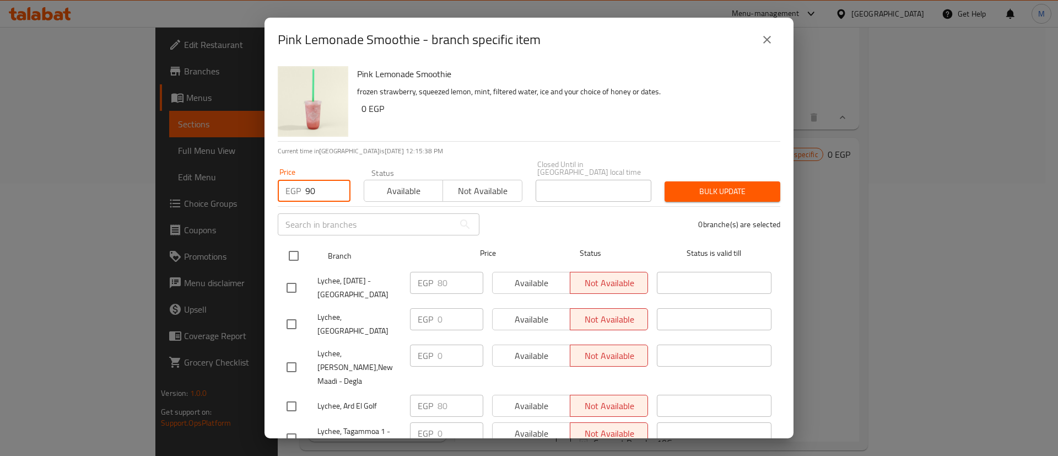
type input "90"
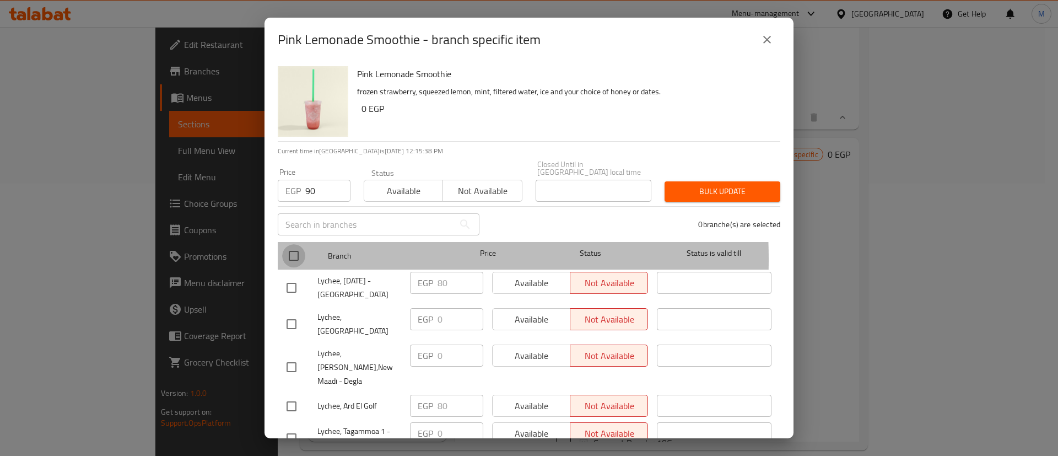
click at [296, 251] on input "checkbox" at bounding box center [293, 255] width 23 height 23
checkbox input "true"
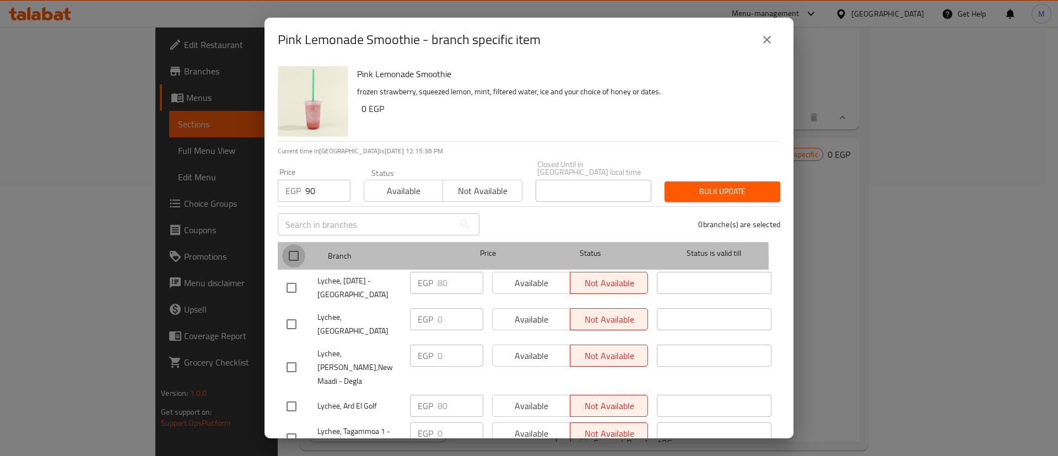
checkbox input "true"
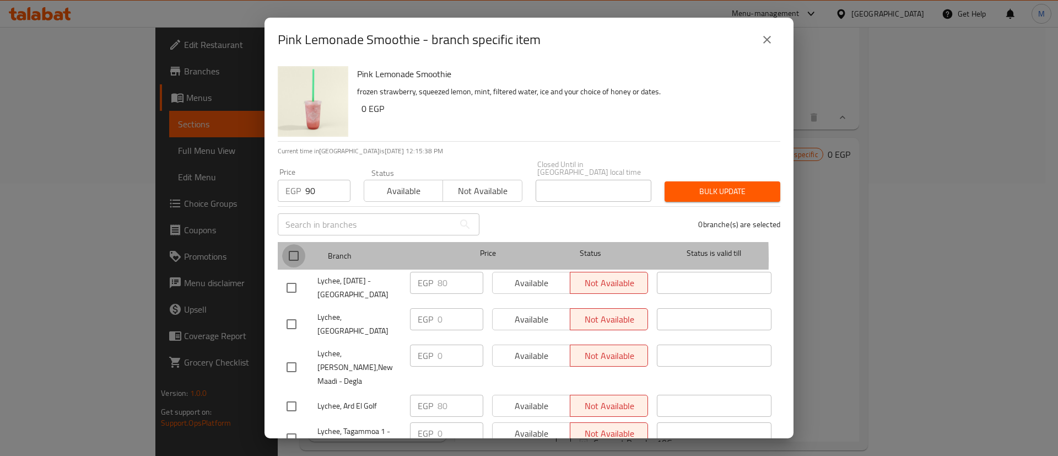
checkbox input "true"
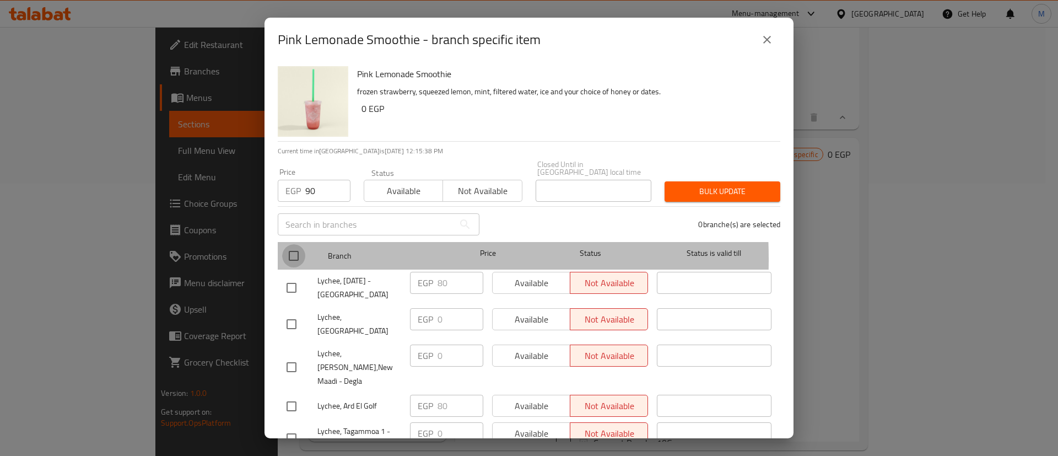
checkbox input "true"
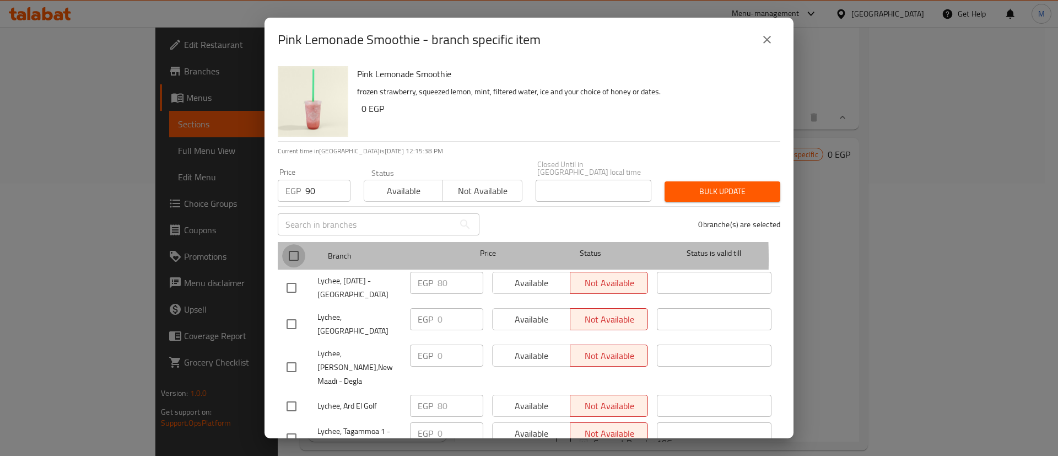
checkbox input "true"
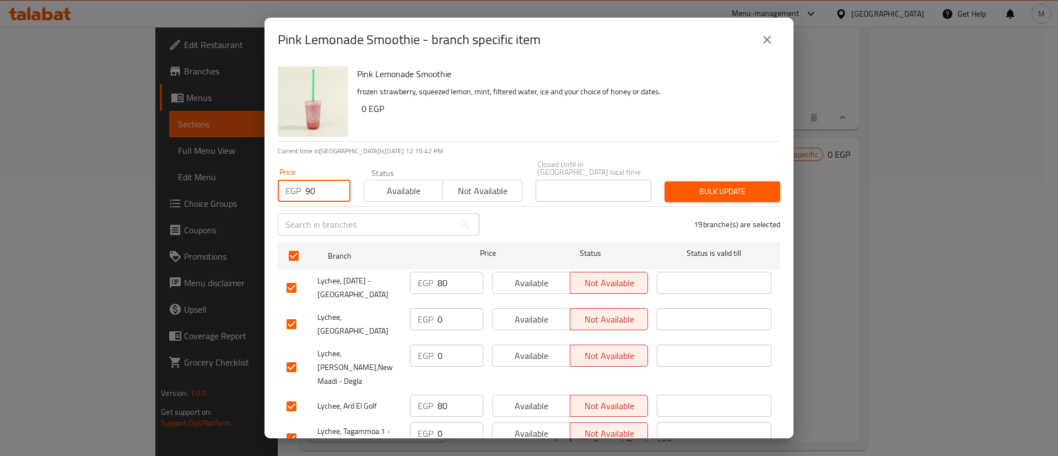
click at [328, 180] on input "90" at bounding box center [327, 191] width 45 height 22
type input "9"
type input "80"
click at [713, 185] on span "Bulk update" at bounding box center [722, 192] width 98 height 14
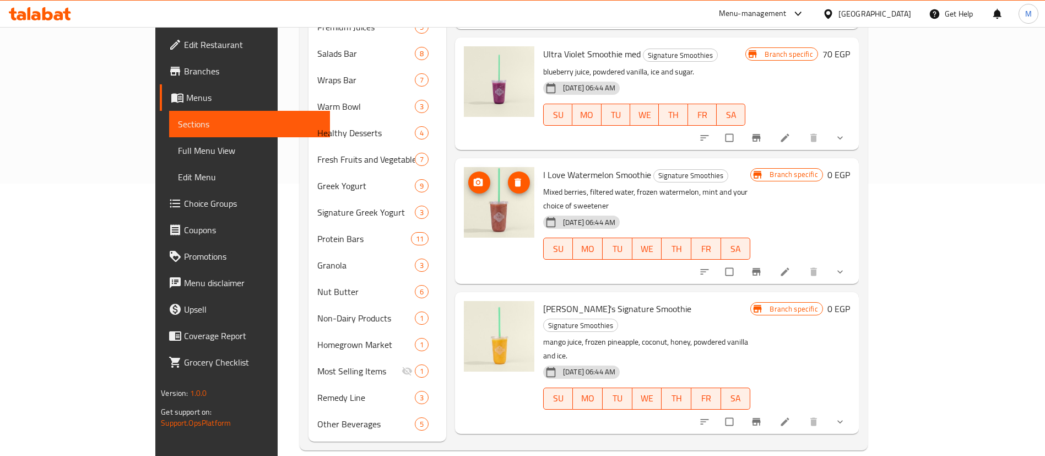
scroll to position [80, 0]
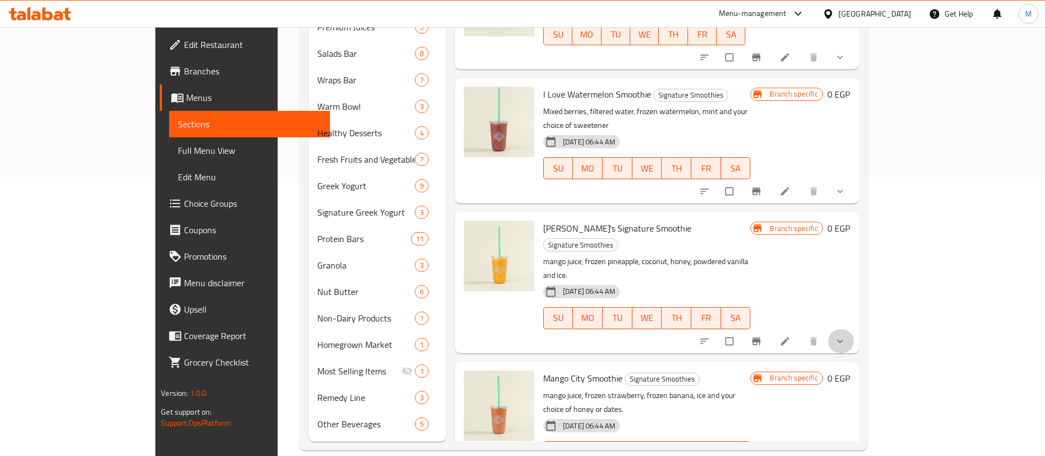
click at [854, 329] on button "show more" at bounding box center [841, 341] width 26 height 24
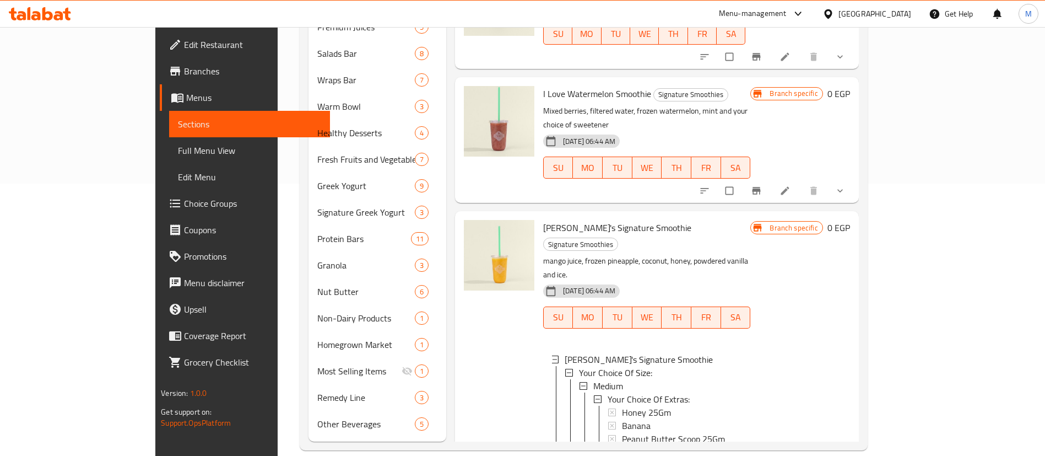
scroll to position [0, 0]
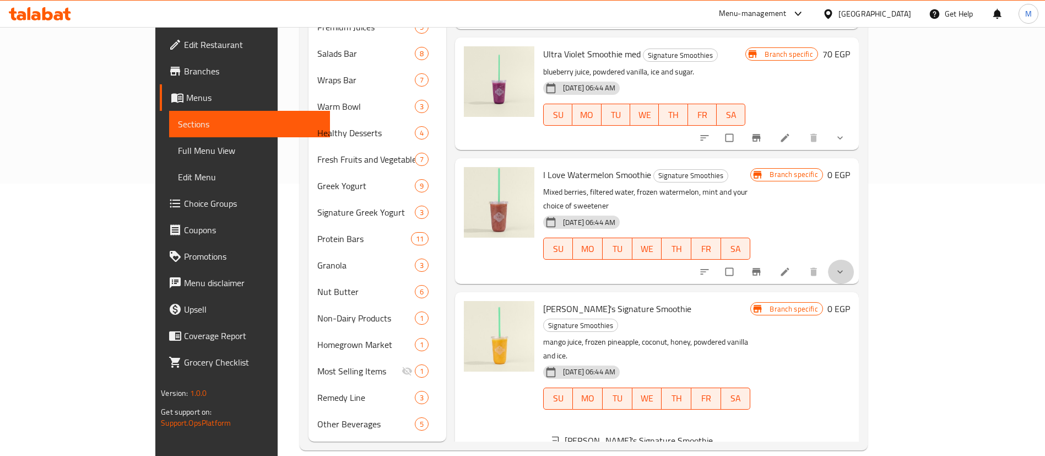
click at [854, 259] on button "show more" at bounding box center [841, 271] width 26 height 24
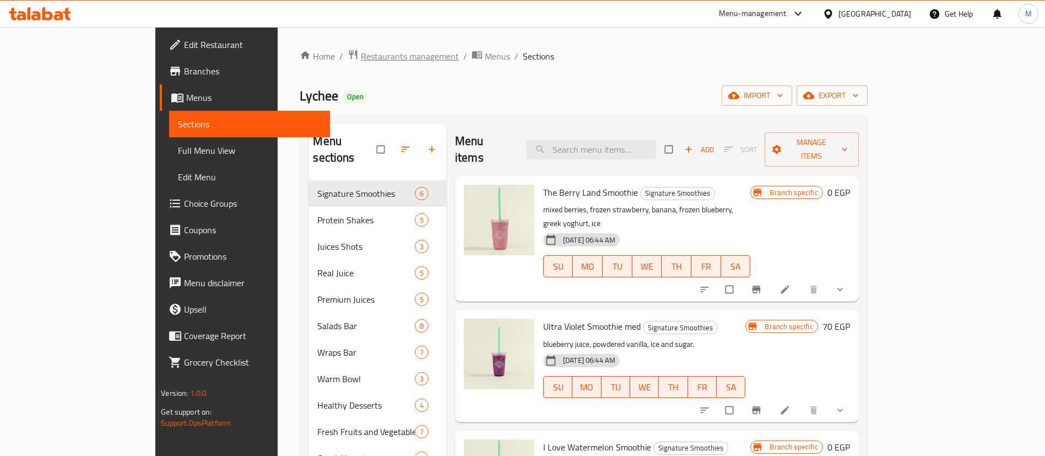
click at [361, 56] on span "Restaurants management" at bounding box center [410, 56] width 98 height 13
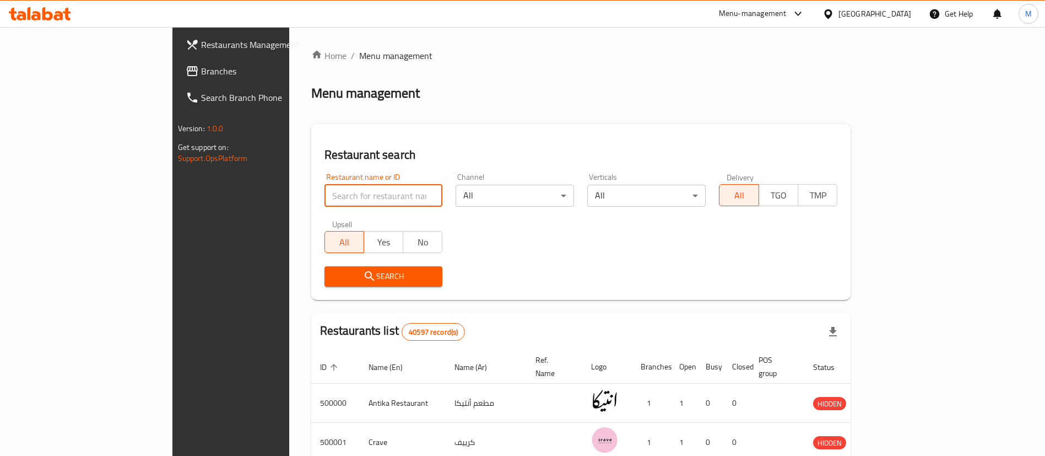
click at [324, 195] on input "search" at bounding box center [383, 196] width 118 height 22
type input "kufta"
click button "Search" at bounding box center [383, 276] width 118 height 20
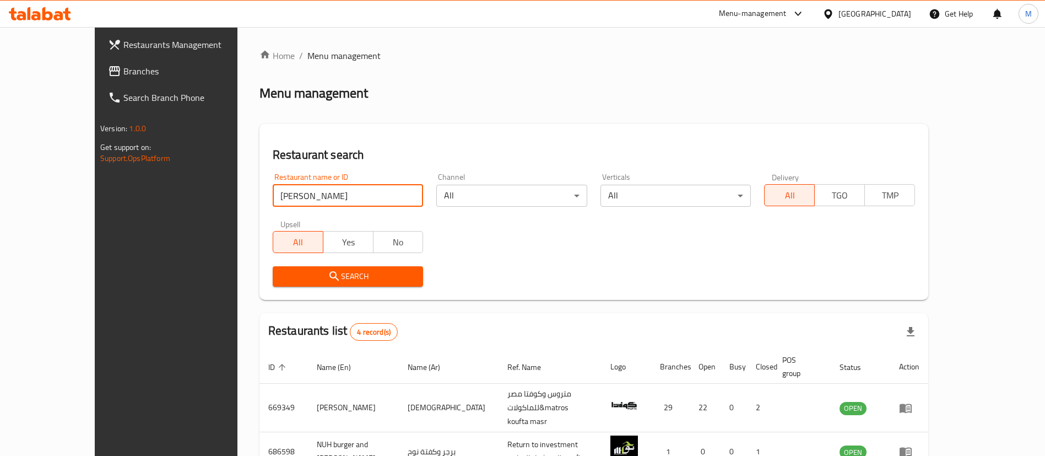
scroll to position [132, 0]
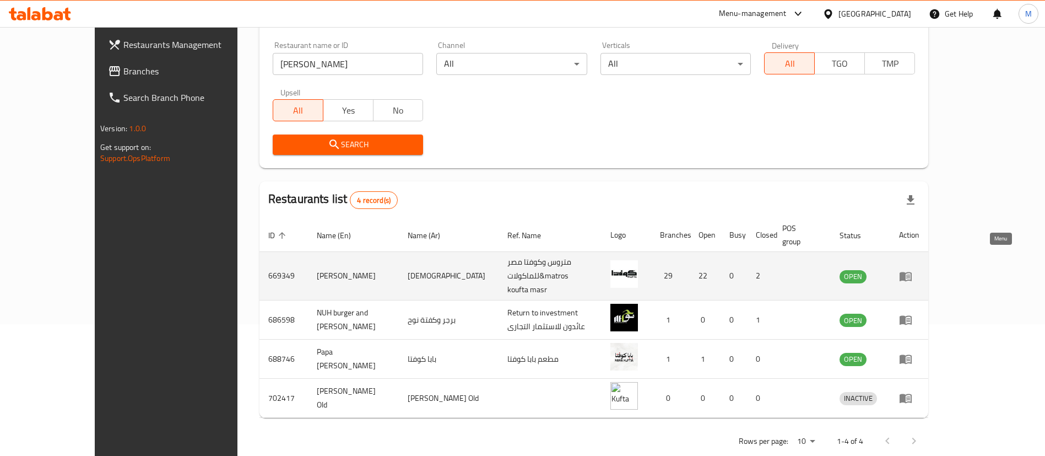
click at [912, 272] on icon "enhanced table" at bounding box center [905, 276] width 12 height 9
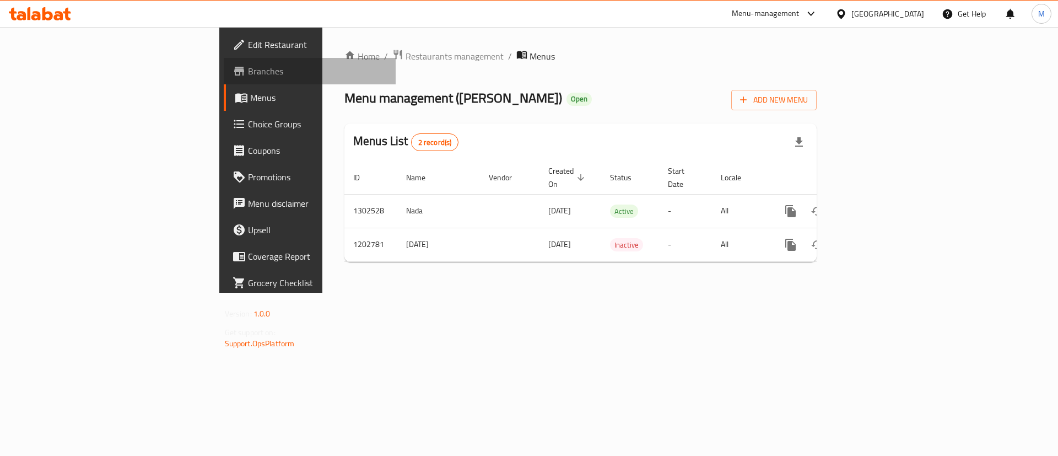
click at [248, 69] on span "Branches" at bounding box center [317, 70] width 139 height 13
